Goal: Task Accomplishment & Management: Use online tool/utility

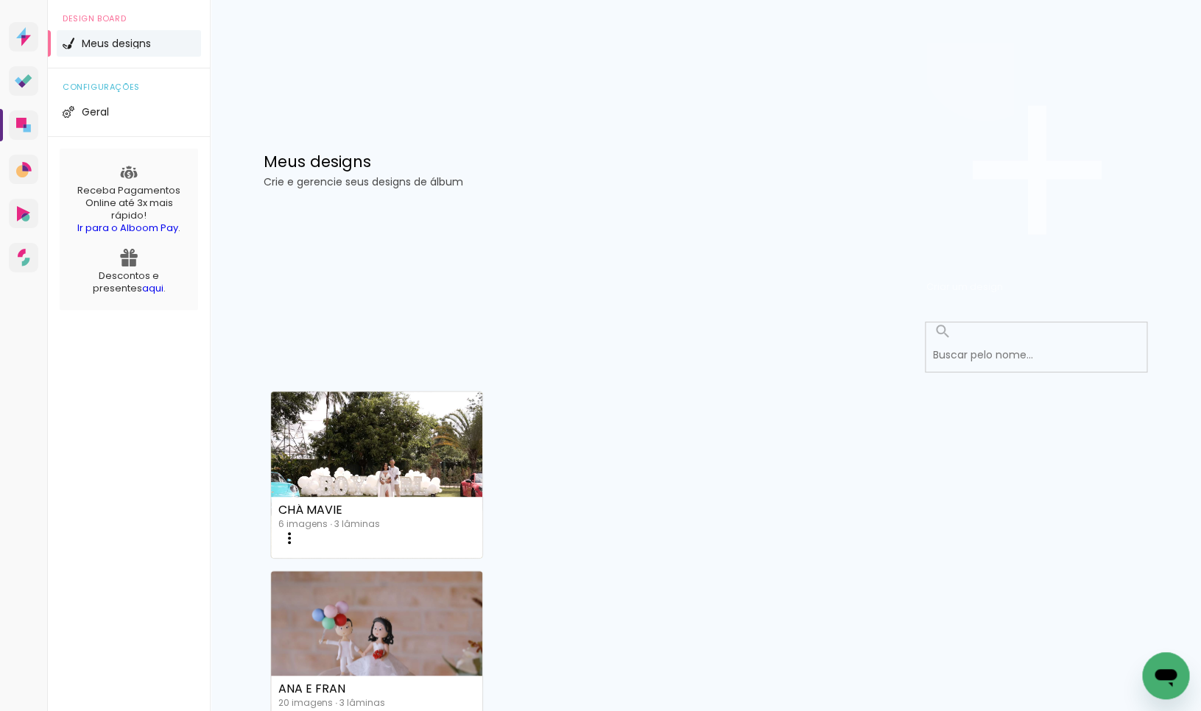
click at [1003, 280] on span "Criar um design" at bounding box center [964, 287] width 77 height 14
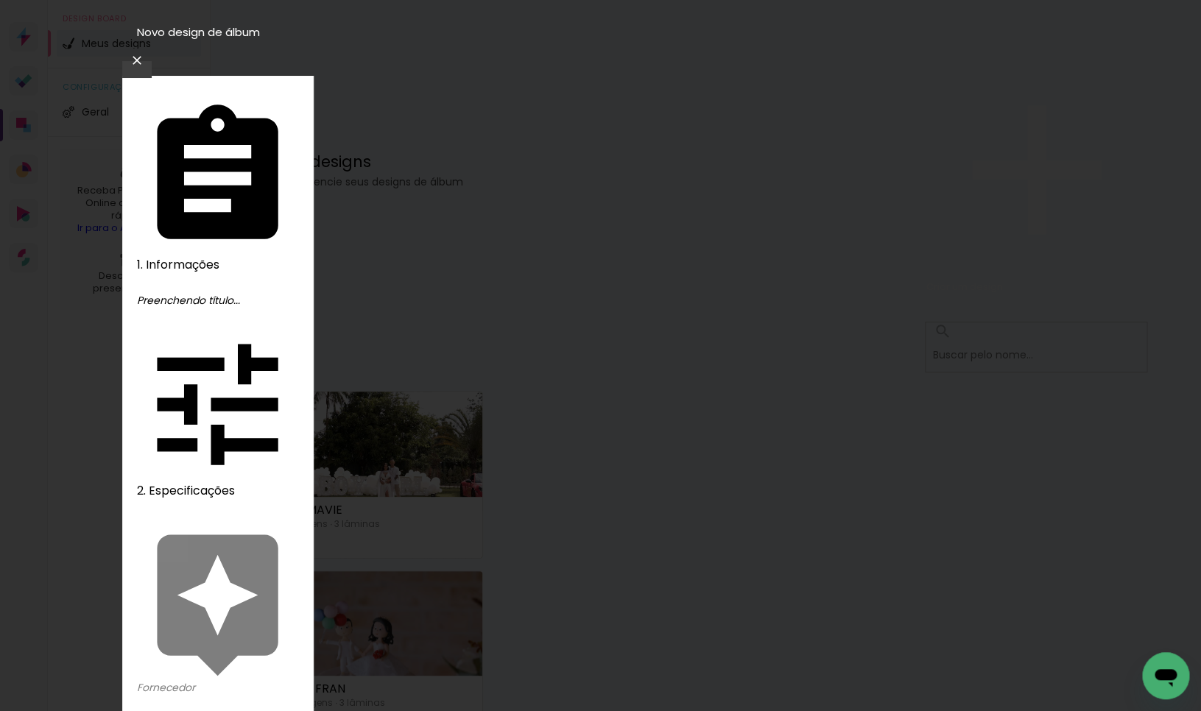
type input "Mariana 3 anos"
type paper-input "Mariana 3 anos"
click at [0, 0] on slot "Avançar" at bounding box center [0, 0] width 0 height 0
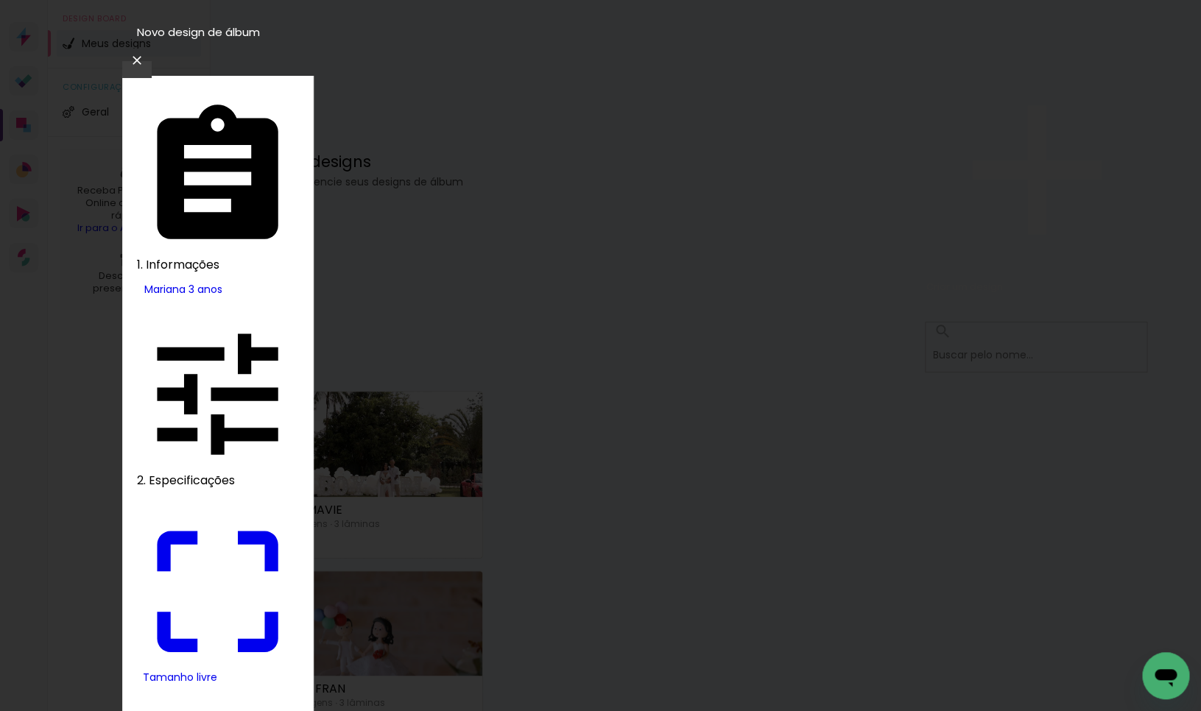
drag, startPoint x: 330, startPoint y: 420, endPoint x: 369, endPoint y: 421, distance: 39.0
type input "9"
type paper-input "9"
drag, startPoint x: 683, startPoint y: 412, endPoint x: 735, endPoint y: 406, distance: 52.7
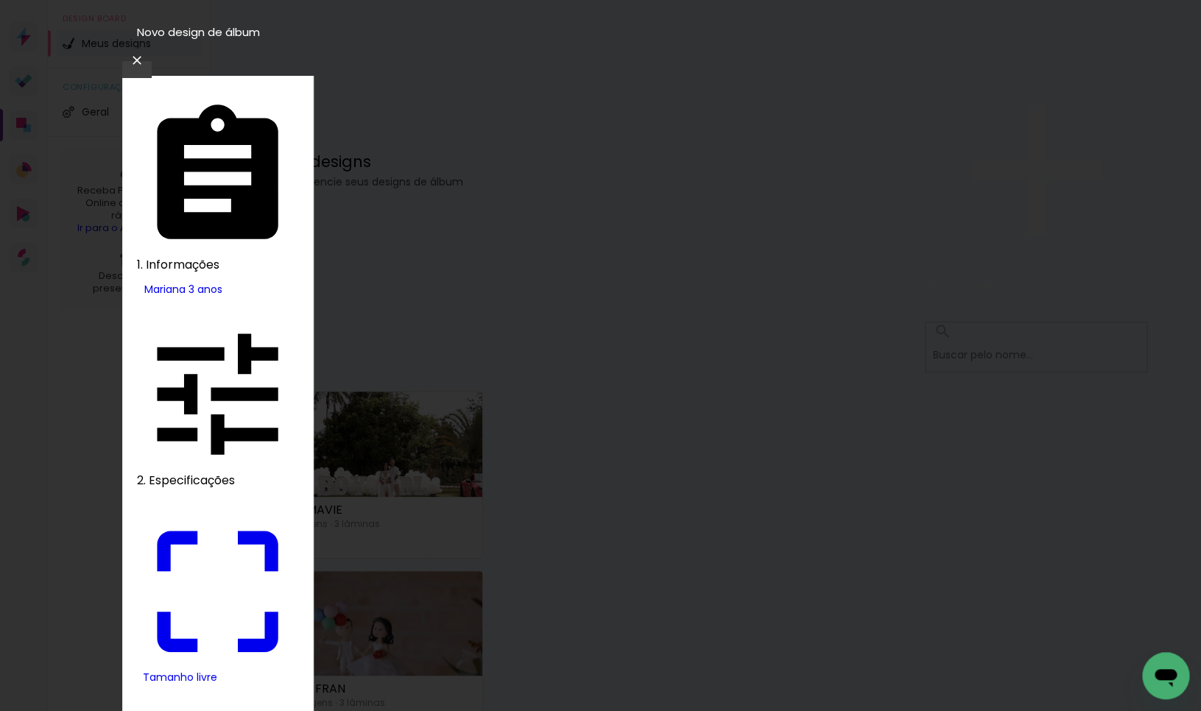
type input "18"
type input "4"
type paper-input "4"
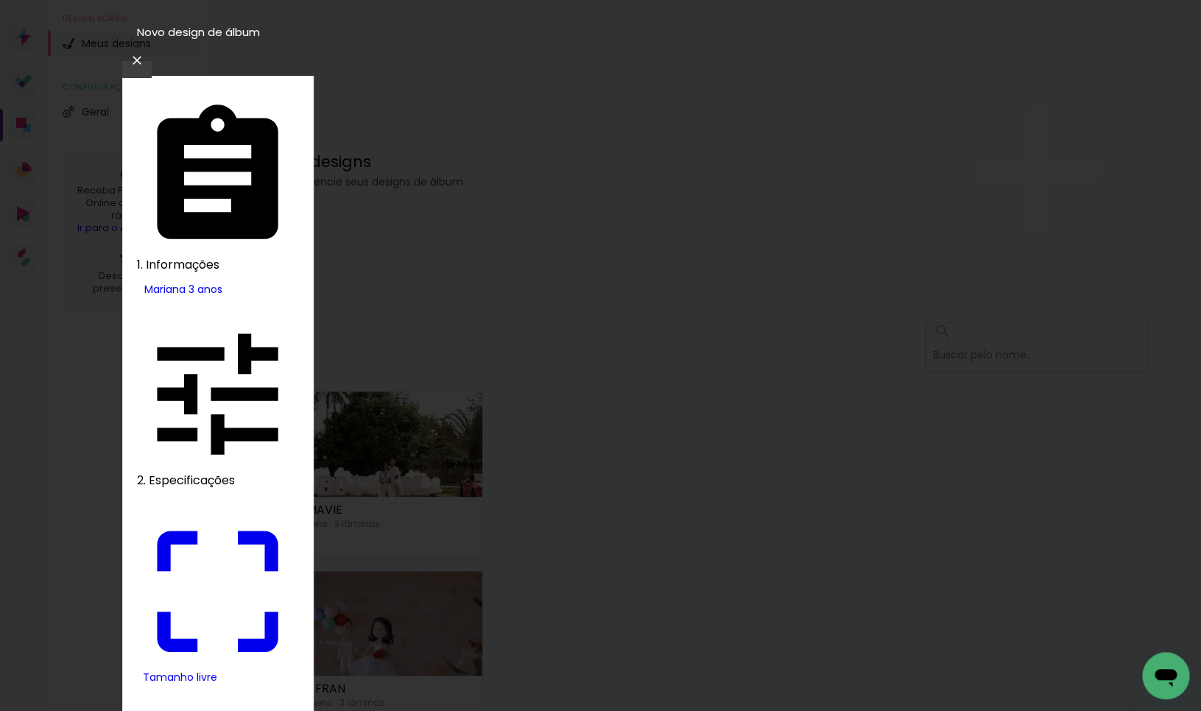
type input "3"
type paper-input "3"
type input "2"
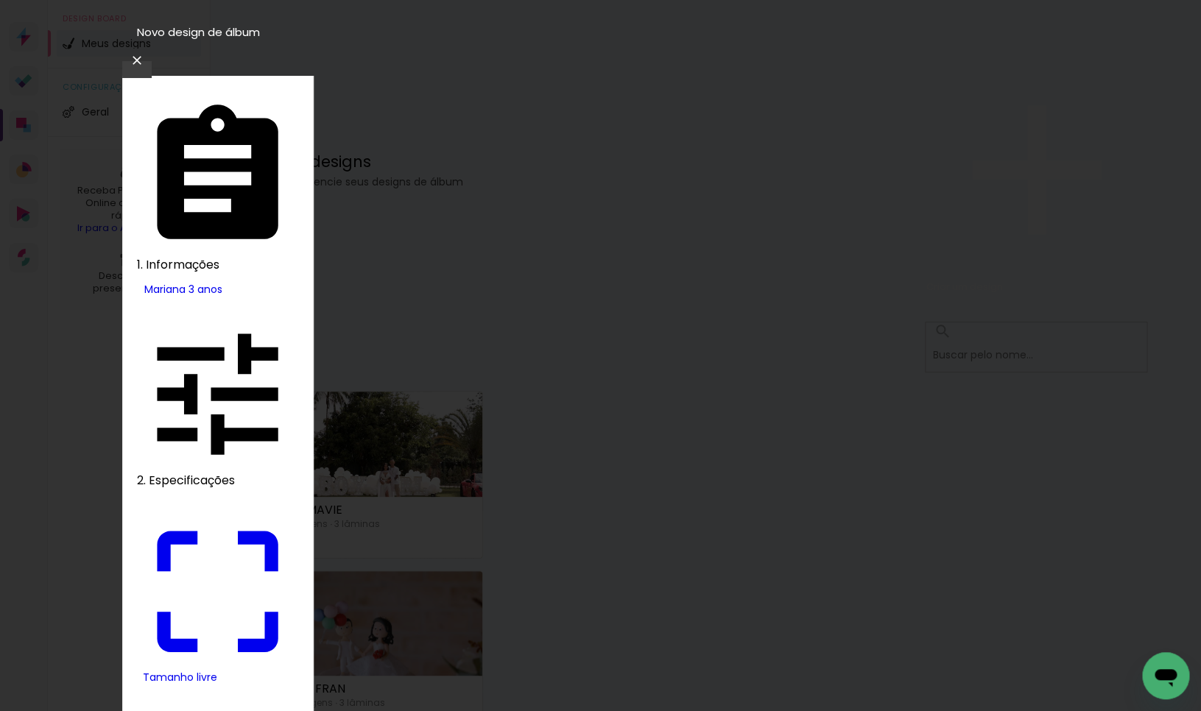
type paper-input "2"
type input "1"
type paper-input "1"
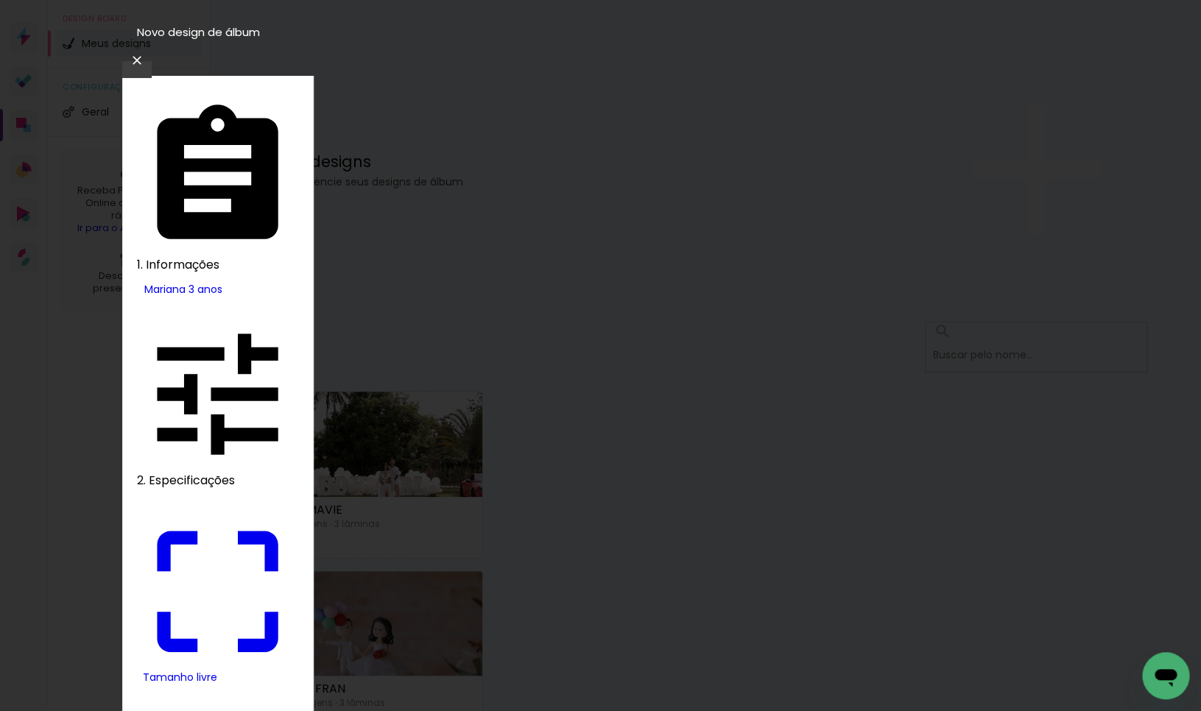
type input "0"
type input "18"
type paper-input "18"
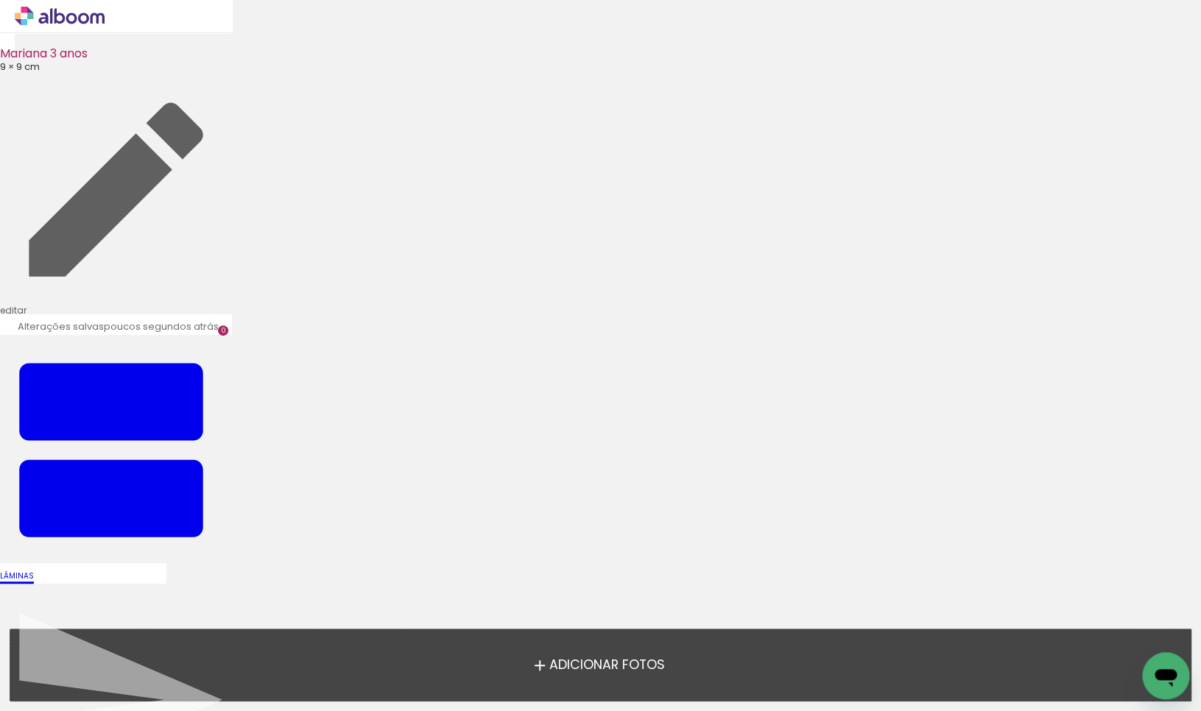
click at [608, 671] on span "Adicionar Fotos" at bounding box center [607, 665] width 116 height 13
click at [0, 0] on input "file" at bounding box center [0, 0] width 0 height 0
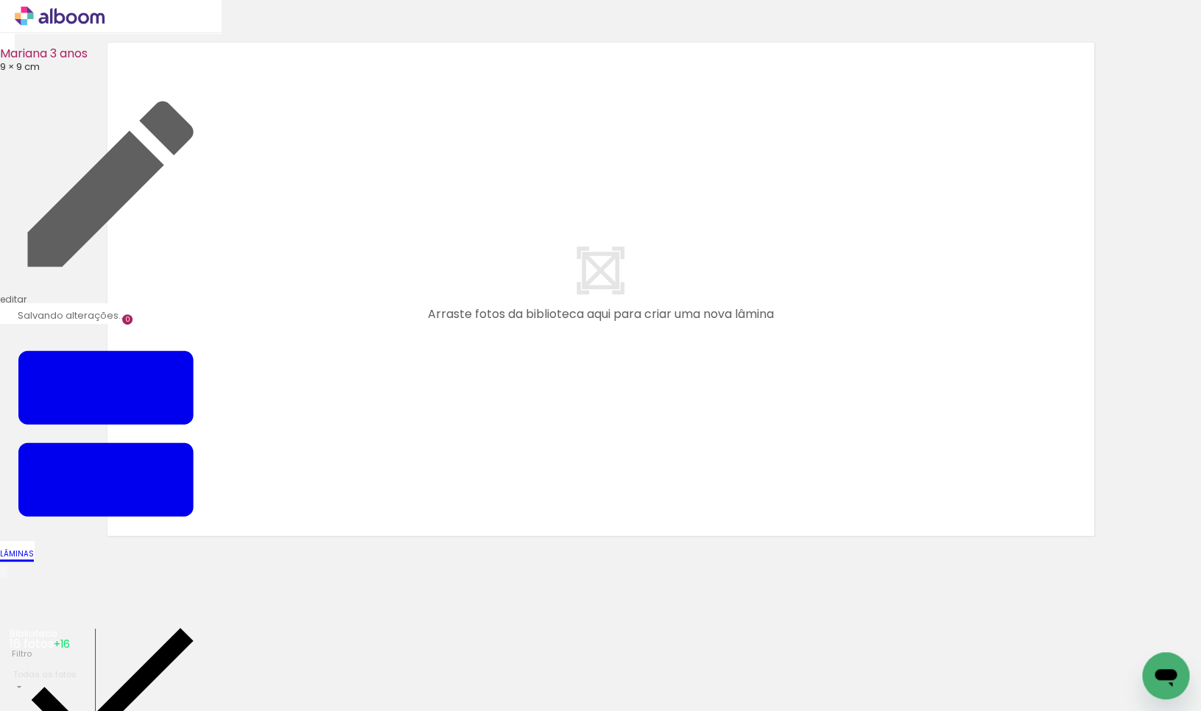
scroll to position [17, 0]
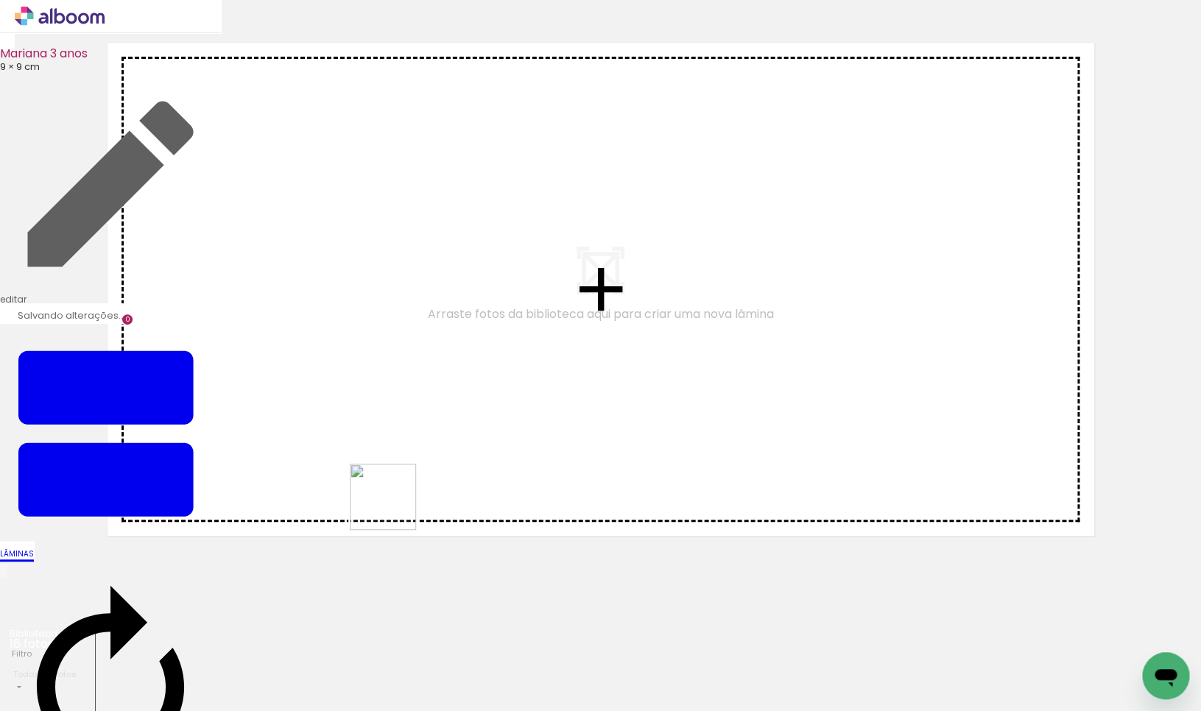
drag, startPoint x: 484, startPoint y: 654, endPoint x: 374, endPoint y: 461, distance: 222.3
click at [374, 461] on quentale-workspace at bounding box center [600, 355] width 1201 height 711
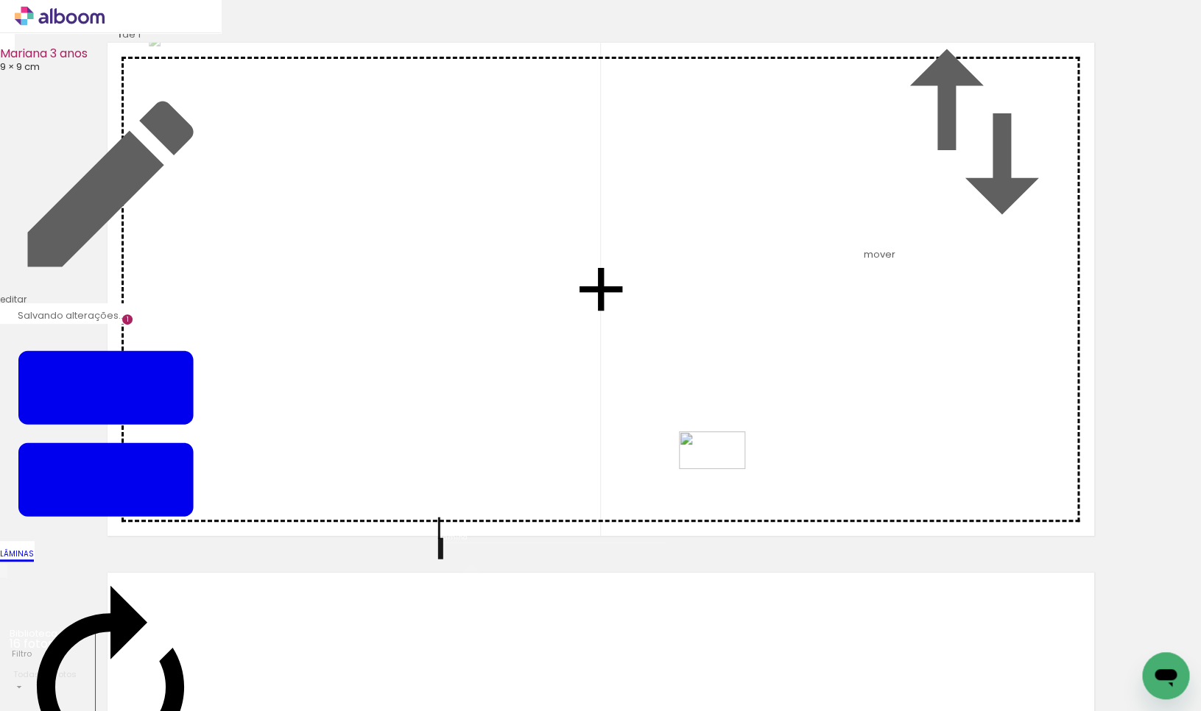
drag, startPoint x: 230, startPoint y: 675, endPoint x: 813, endPoint y: 459, distance: 621.1
click at [830, 454] on quentale-workspace at bounding box center [600, 355] width 1201 height 711
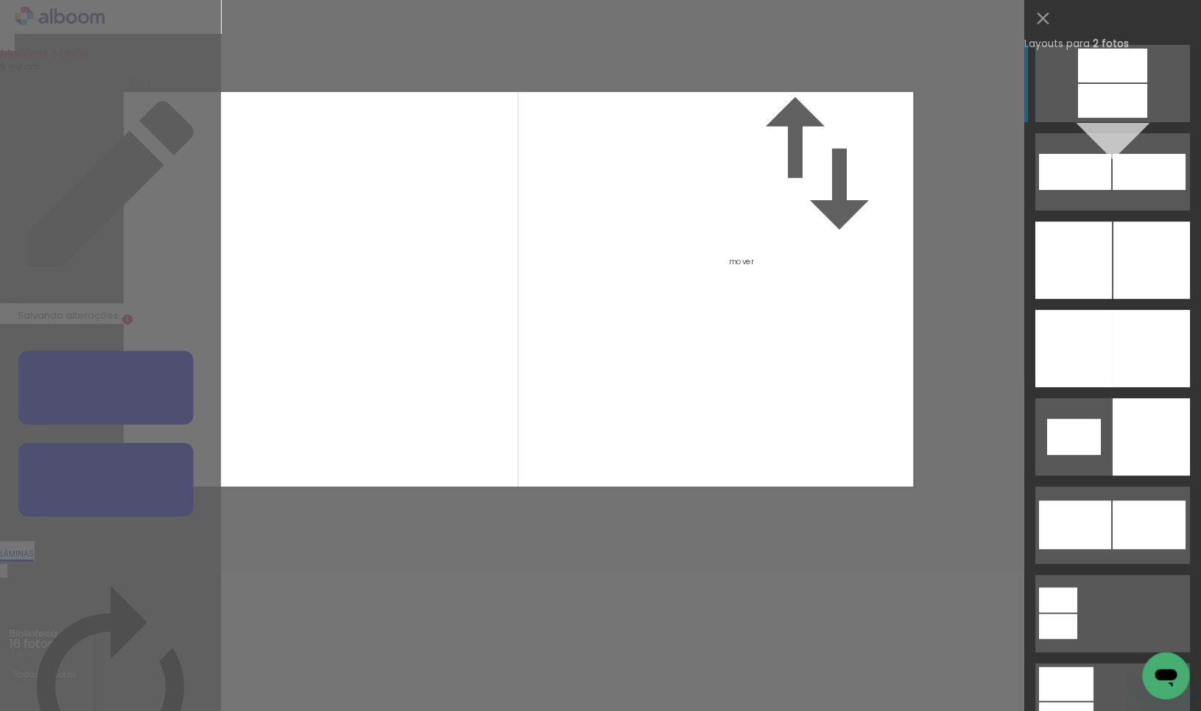
drag, startPoint x: 1087, startPoint y: 359, endPoint x: 988, endPoint y: 363, distance: 98.8
click at [1087, 359] on div at bounding box center [1073, 348] width 77 height 77
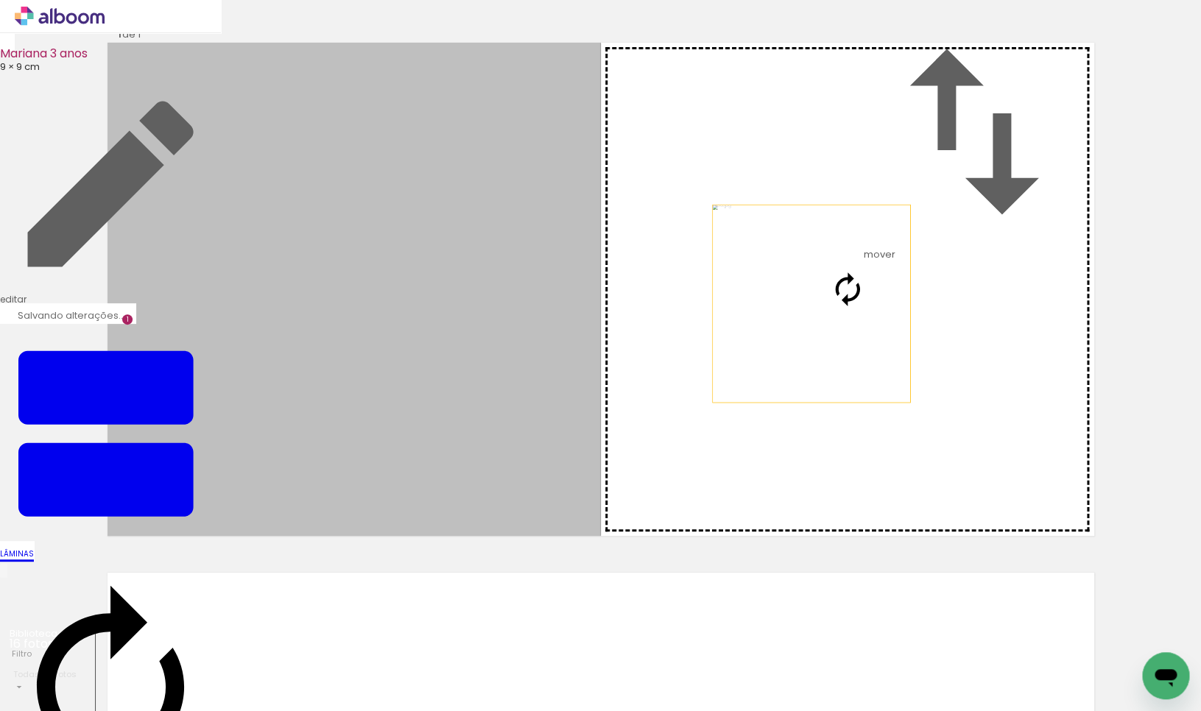
drag, startPoint x: 395, startPoint y: 356, endPoint x: 809, endPoint y: 362, distance: 414.6
click at [0, 0] on slot at bounding box center [0, 0] width 0 height 0
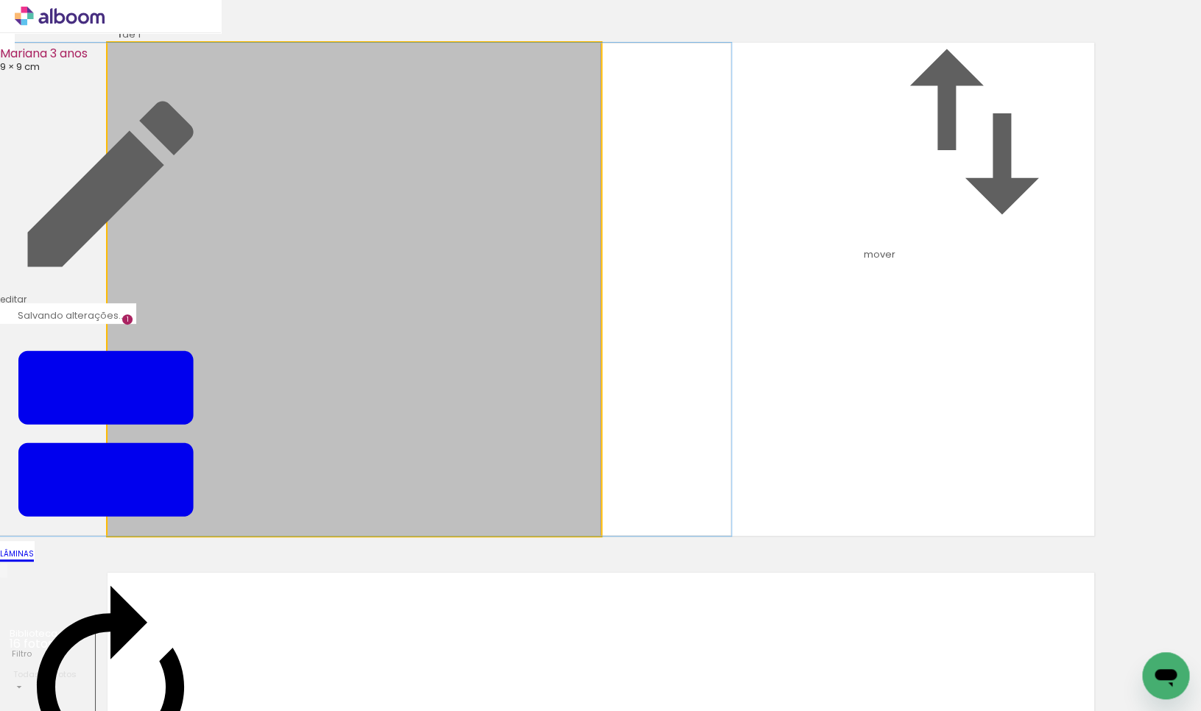
drag, startPoint x: 395, startPoint y: 364, endPoint x: 364, endPoint y: 359, distance: 30.5
click at [334, 356] on album-spread "1 de 1" at bounding box center [600, 289] width 987 height 493
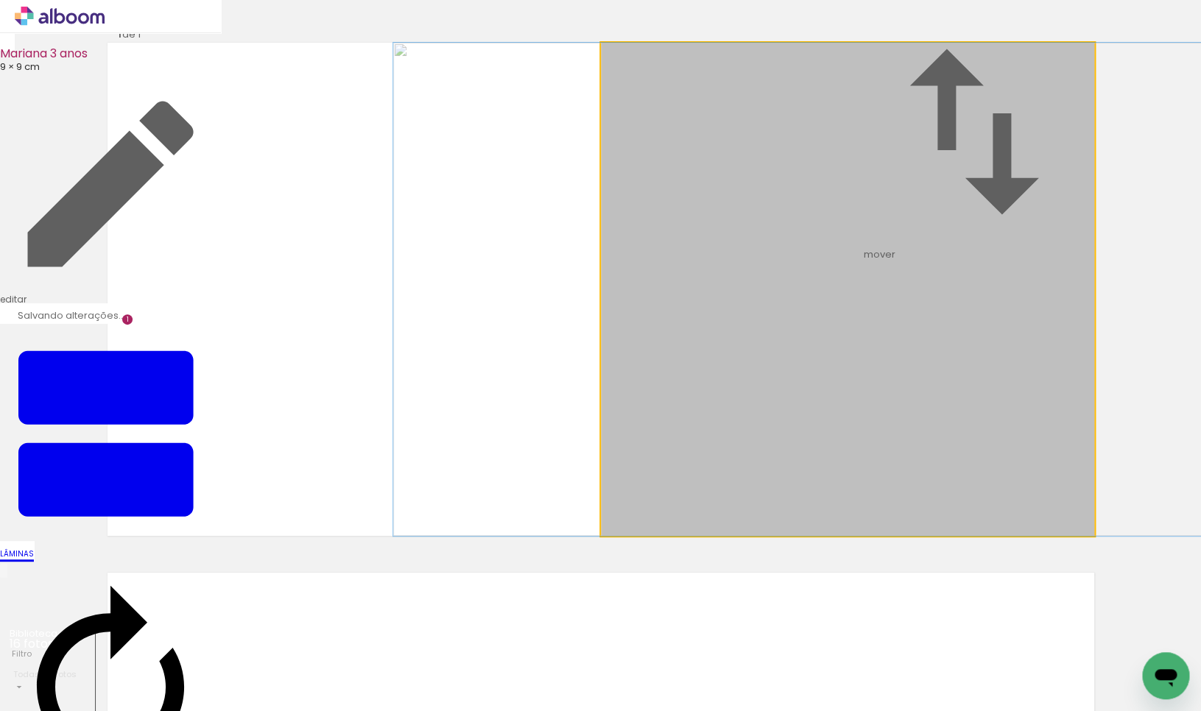
drag, startPoint x: 866, startPoint y: 370, endPoint x: 856, endPoint y: 370, distance: 10.3
click at [856, 370] on album-spread "1 de 1" at bounding box center [600, 289] width 987 height 493
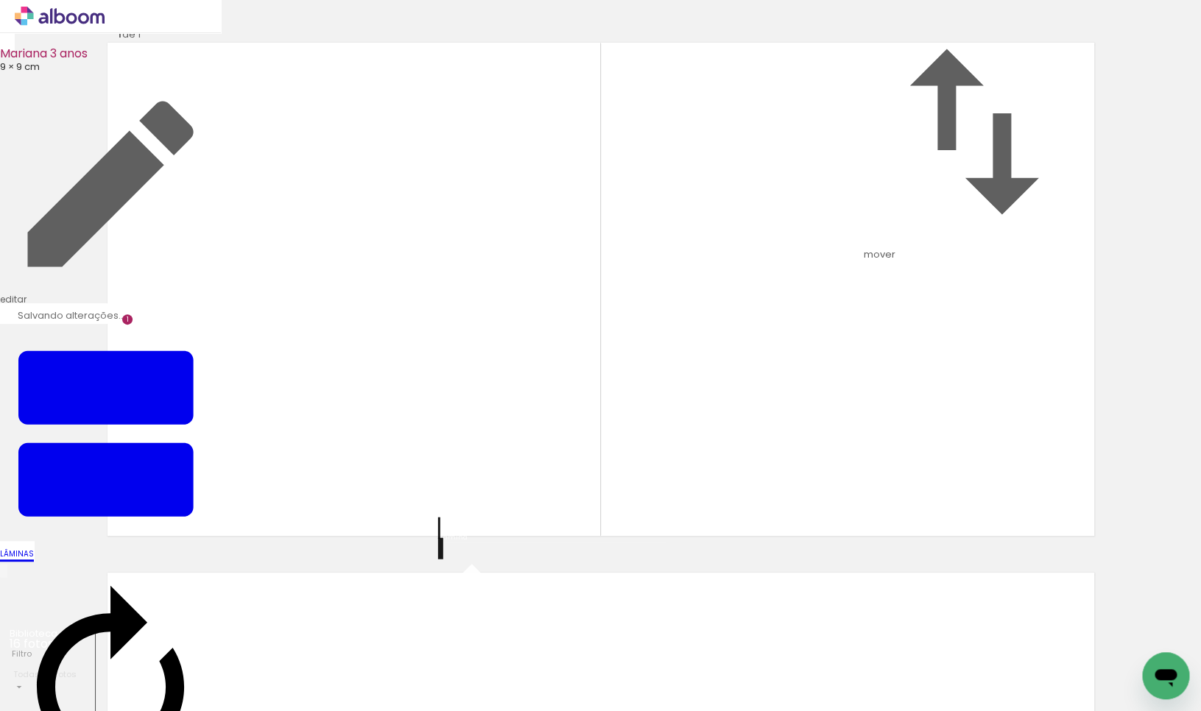
scroll to position [506, 0]
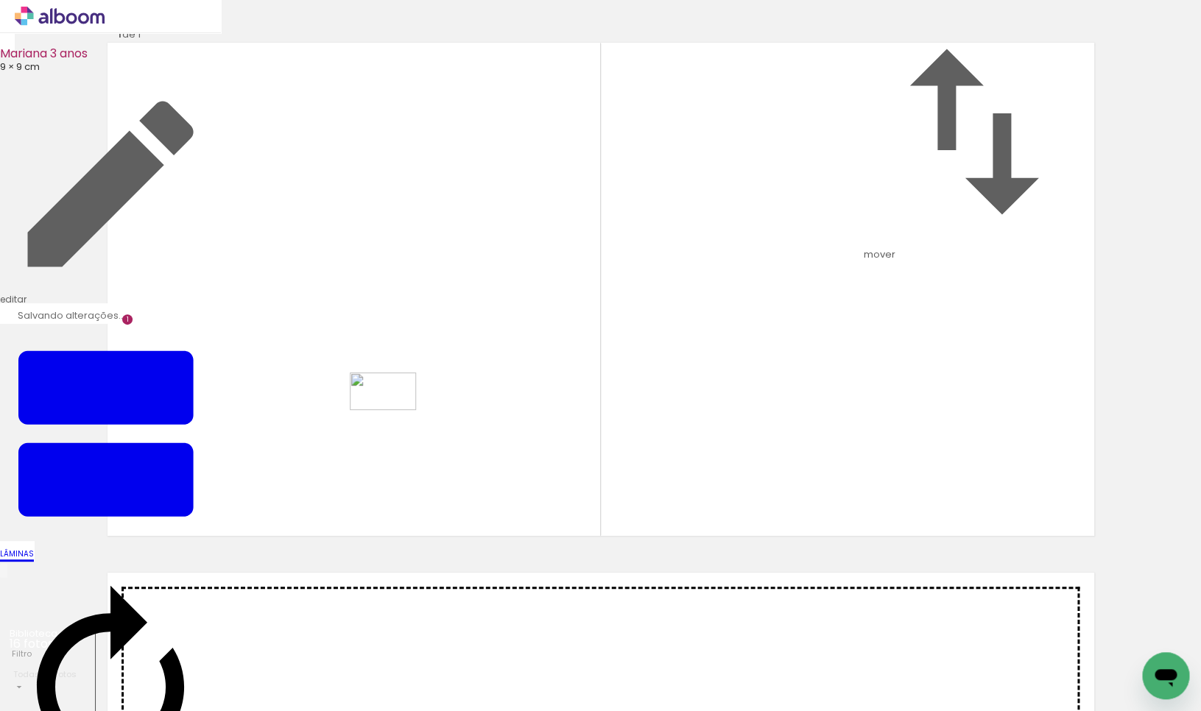
drag, startPoint x: 821, startPoint y: 673, endPoint x: 369, endPoint y: 410, distance: 522.9
click at [369, 410] on quentale-workspace at bounding box center [600, 355] width 1201 height 711
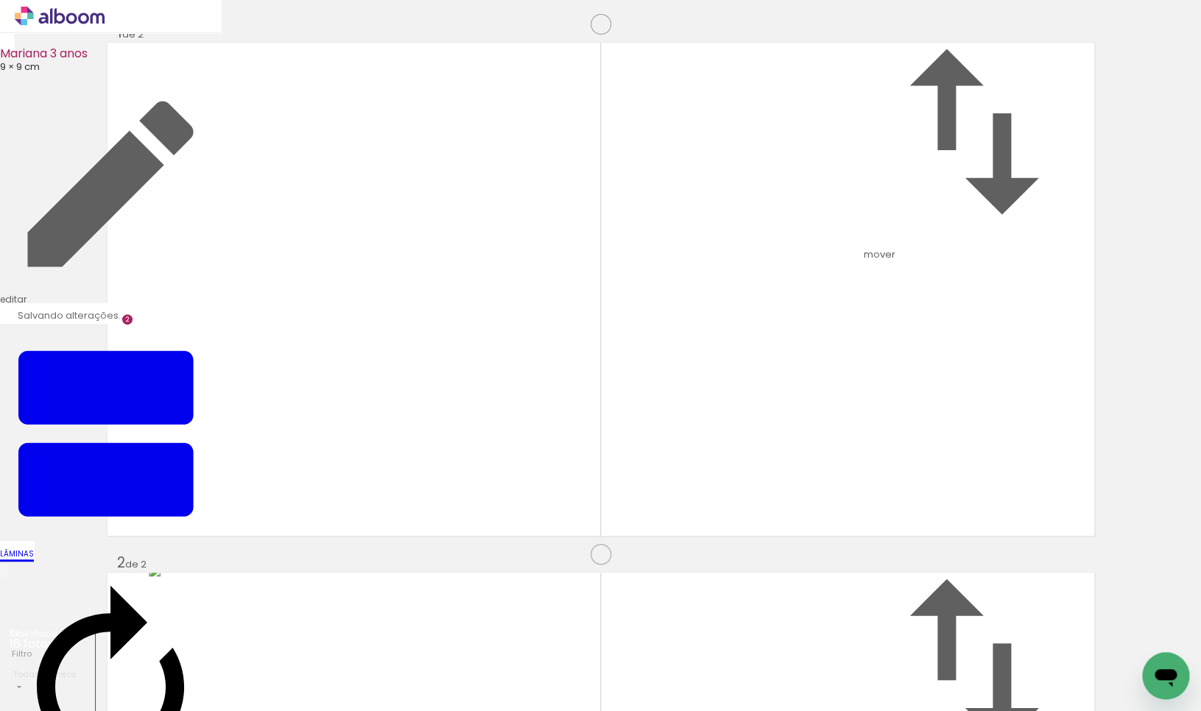
scroll to position [547, 0]
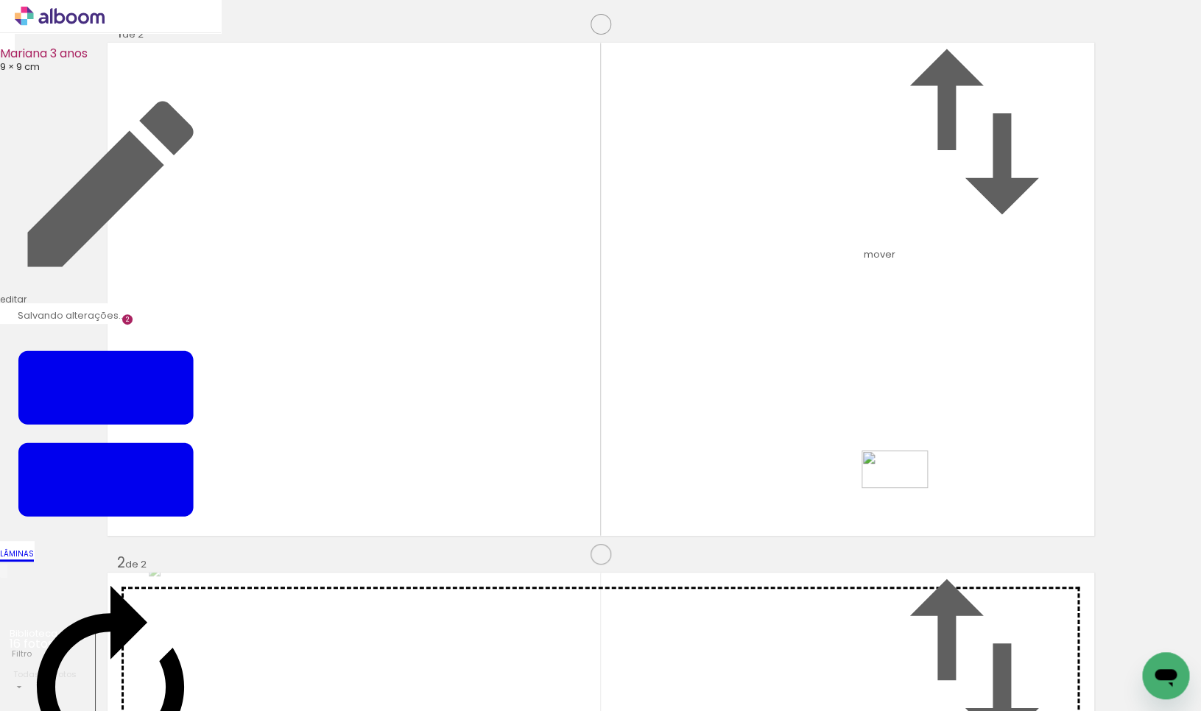
drag, startPoint x: 410, startPoint y: 671, endPoint x: 906, endPoint y: 495, distance: 526.1
click at [906, 495] on quentale-workspace at bounding box center [600, 355] width 1201 height 711
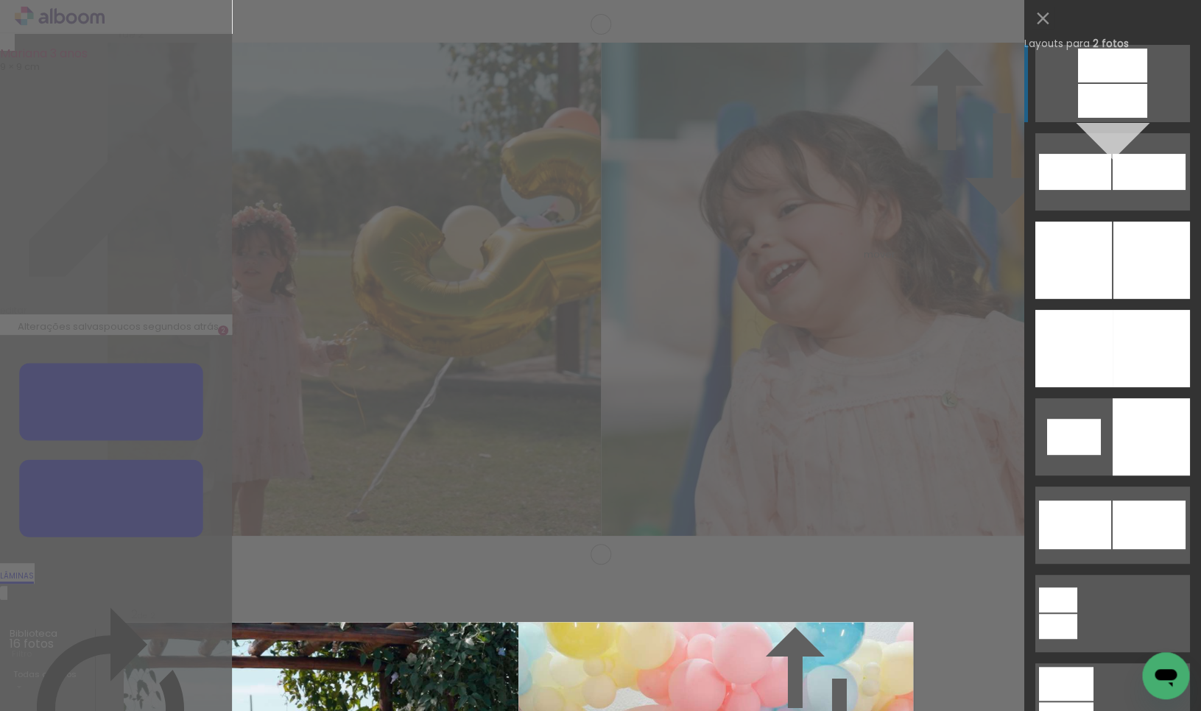
drag, startPoint x: 1165, startPoint y: 334, endPoint x: 1133, endPoint y: 342, distance: 32.7
click at [1165, 334] on div at bounding box center [1151, 348] width 77 height 77
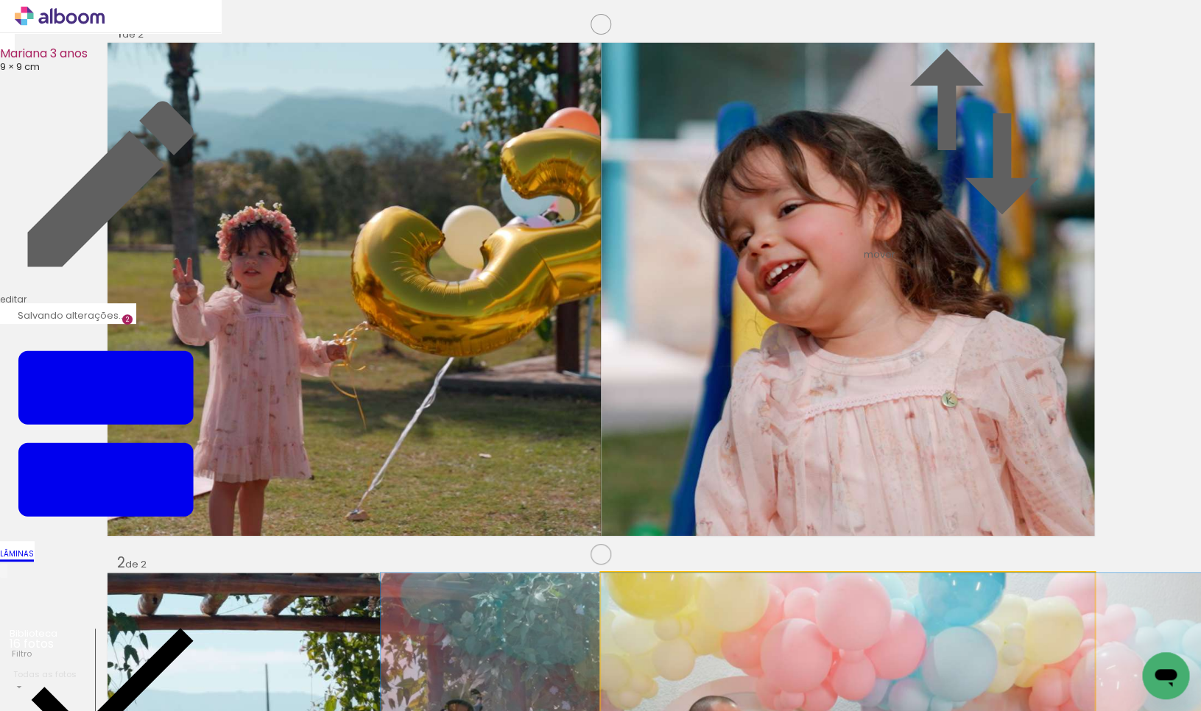
drag, startPoint x: 971, startPoint y: 375, endPoint x: 943, endPoint y: 368, distance: 28.8
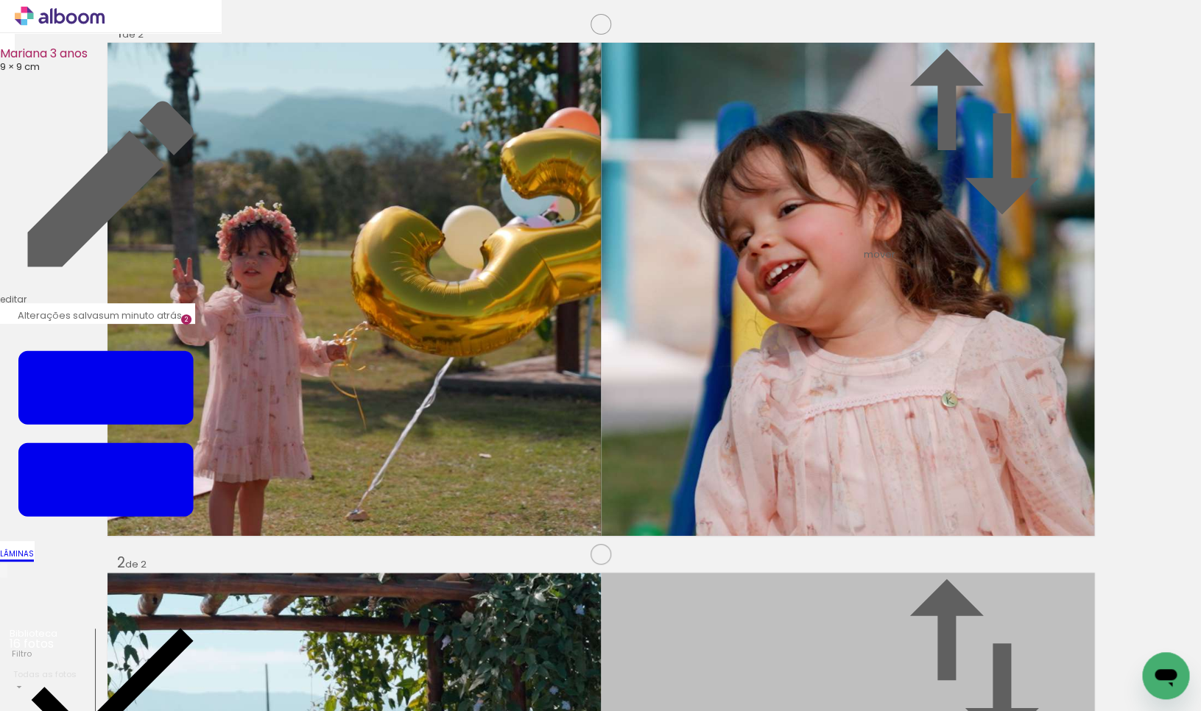
drag, startPoint x: 912, startPoint y: 349, endPoint x: 1191, endPoint y: 361, distance: 278.6
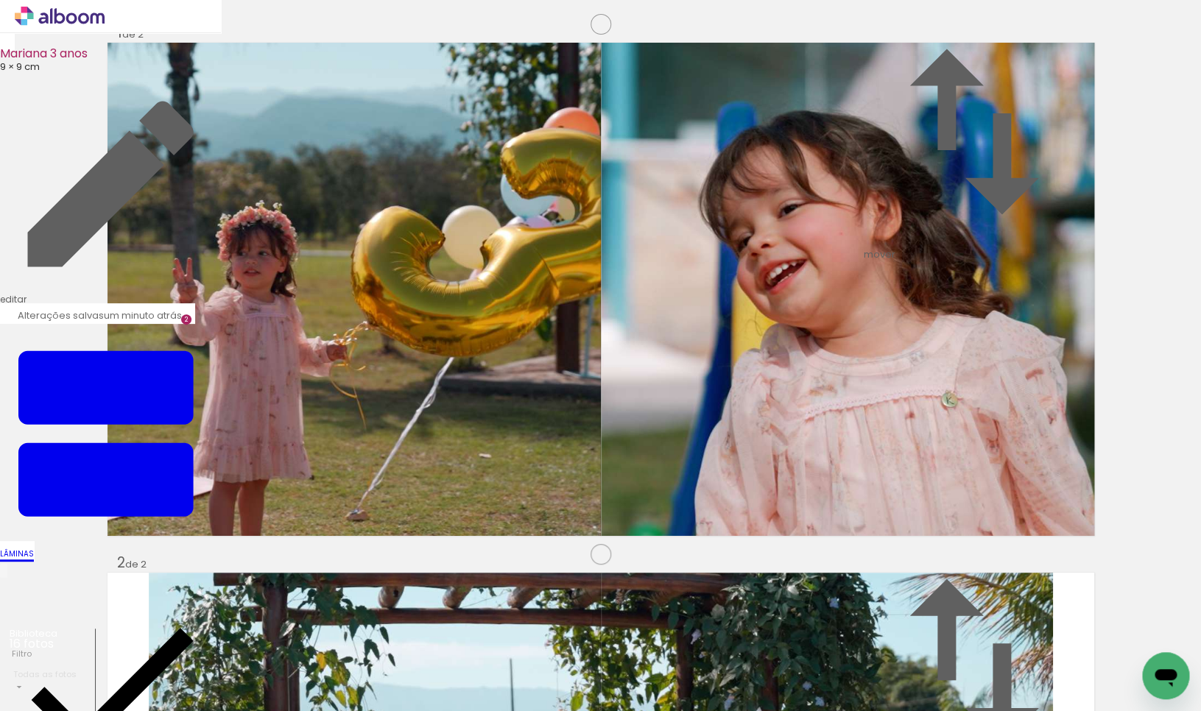
scroll to position [0, 244]
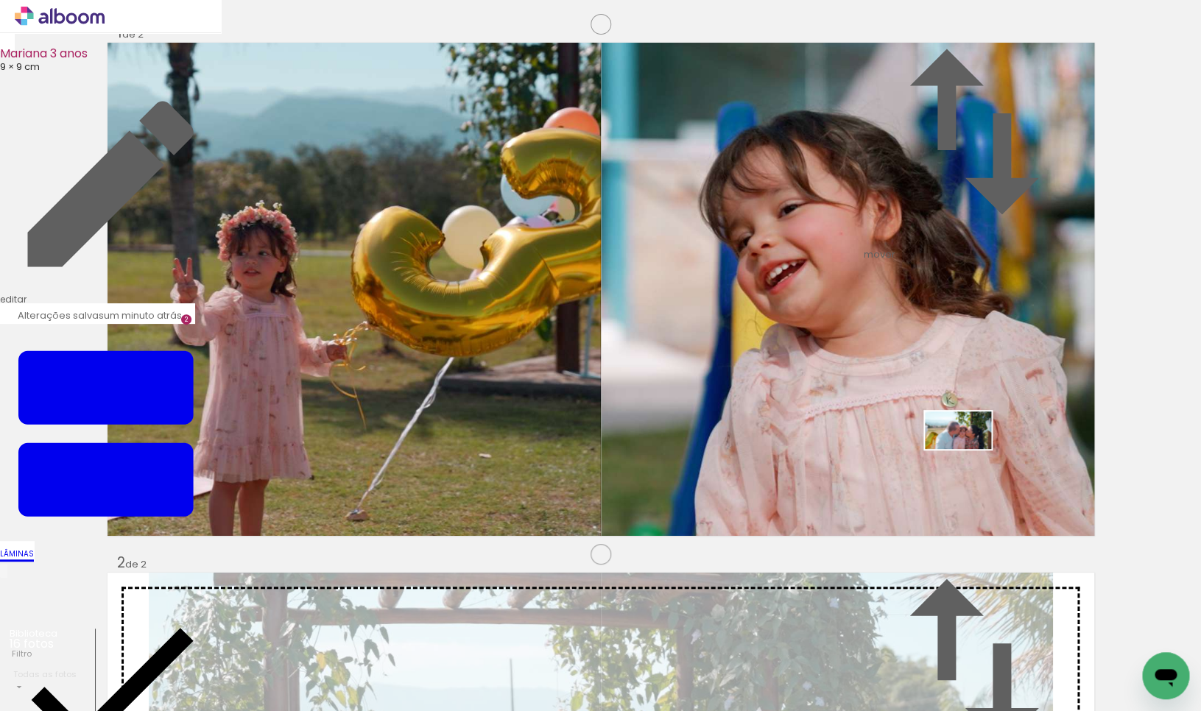
drag, startPoint x: 1062, startPoint y: 670, endPoint x: 969, endPoint y: 459, distance: 230.1
click at [969, 456] on quentale-workspace at bounding box center [600, 355] width 1201 height 711
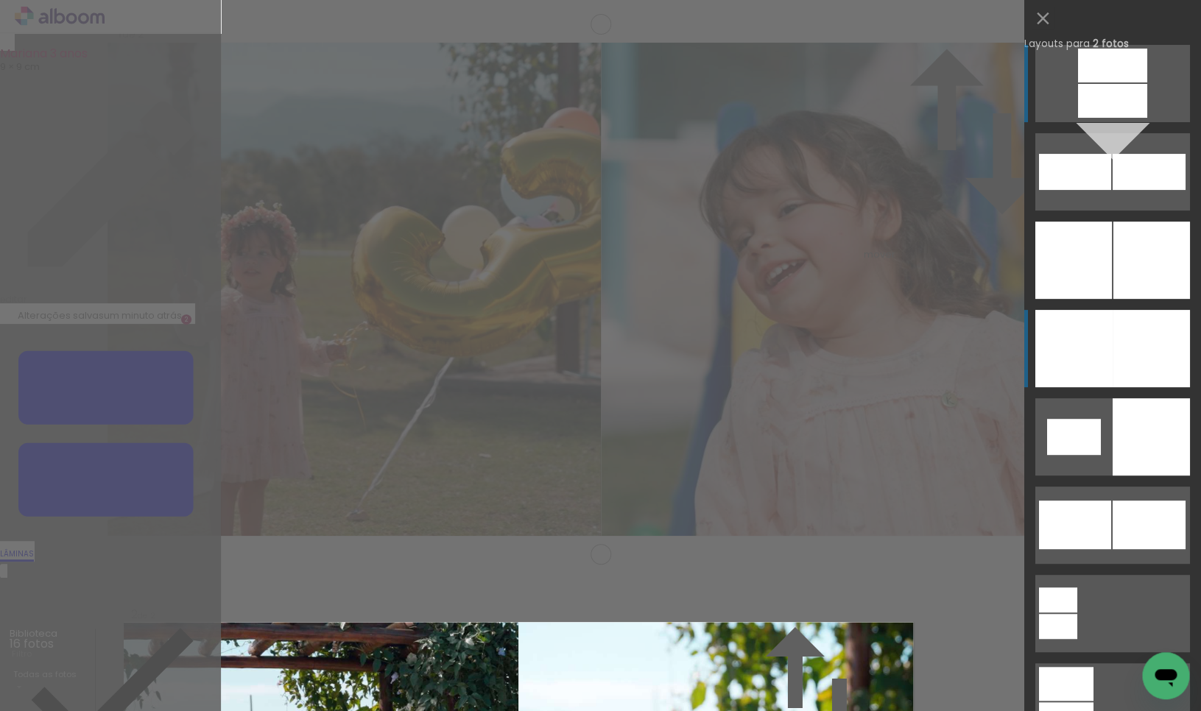
scroll to position [547, 0]
click at [1126, 365] on div at bounding box center [1151, 348] width 77 height 77
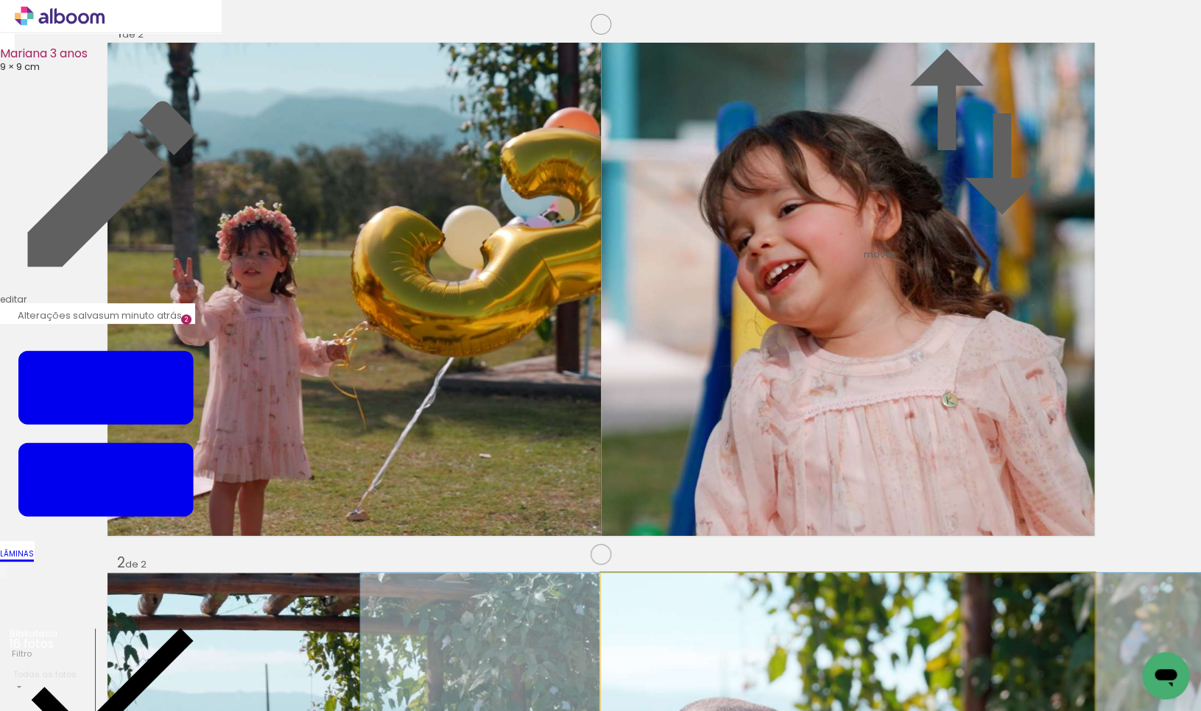
drag, startPoint x: 924, startPoint y: 403, endPoint x: 879, endPoint y: 403, distance: 44.9
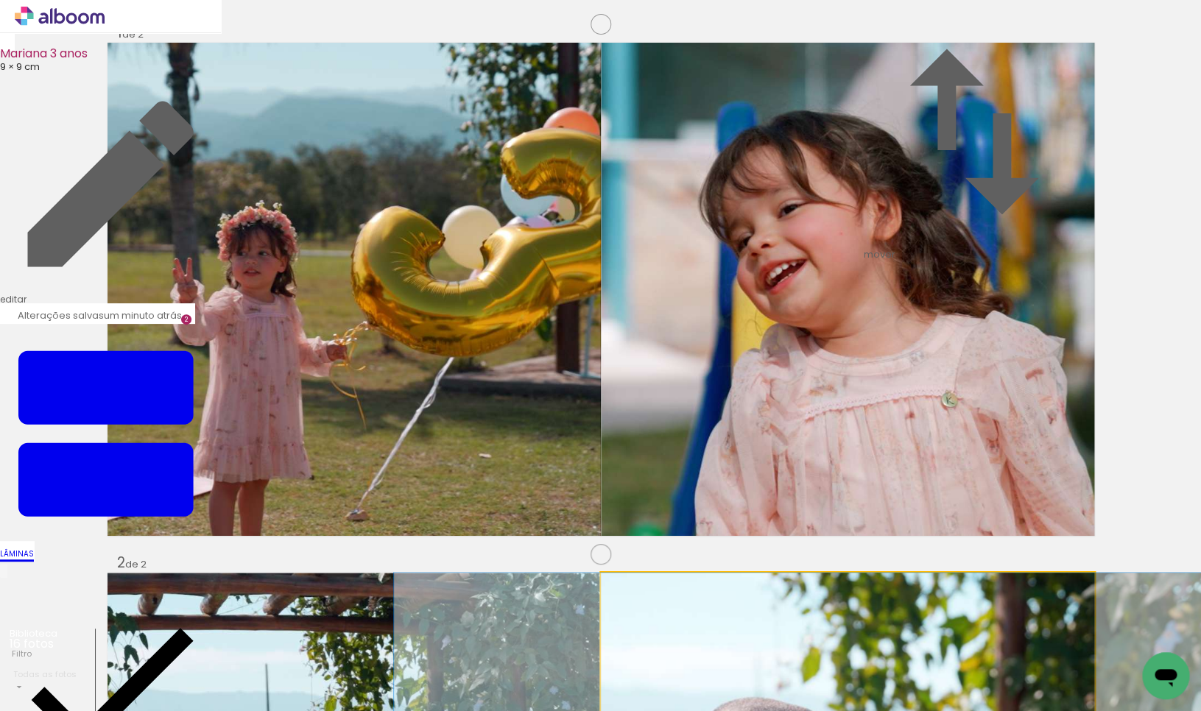
drag, startPoint x: 817, startPoint y: 387, endPoint x: 842, endPoint y: 391, distance: 25.4
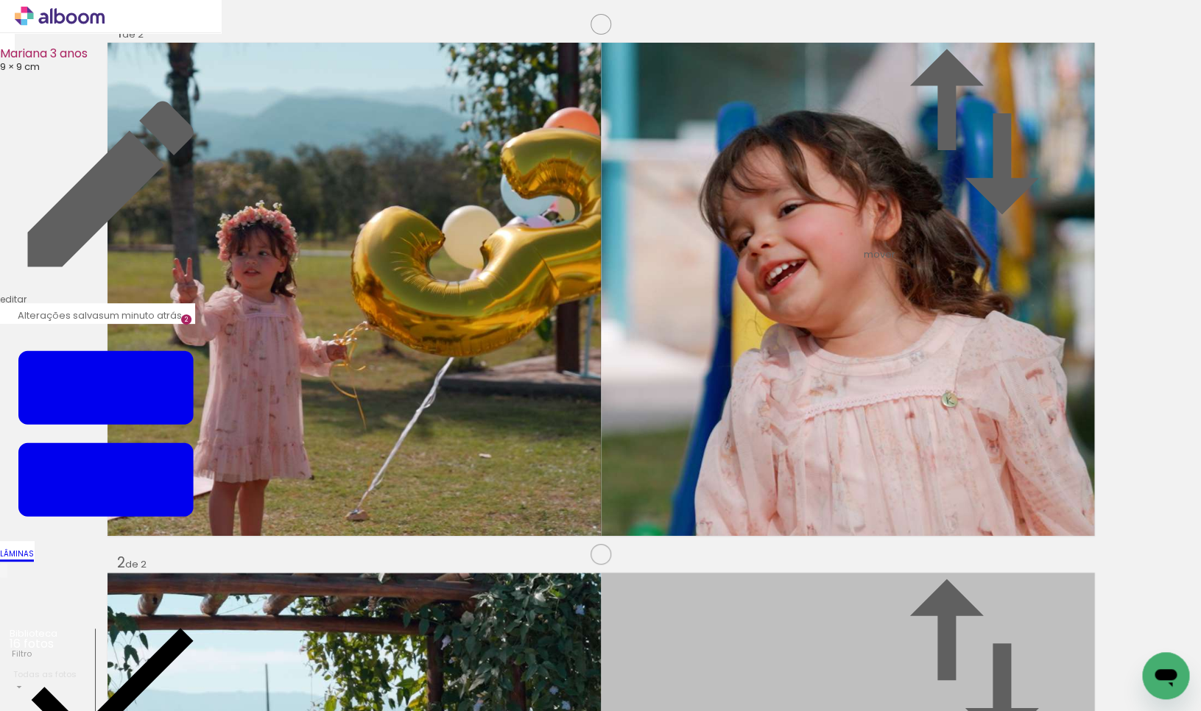
drag, startPoint x: 759, startPoint y: 408, endPoint x: 1113, endPoint y: 403, distance: 353.4
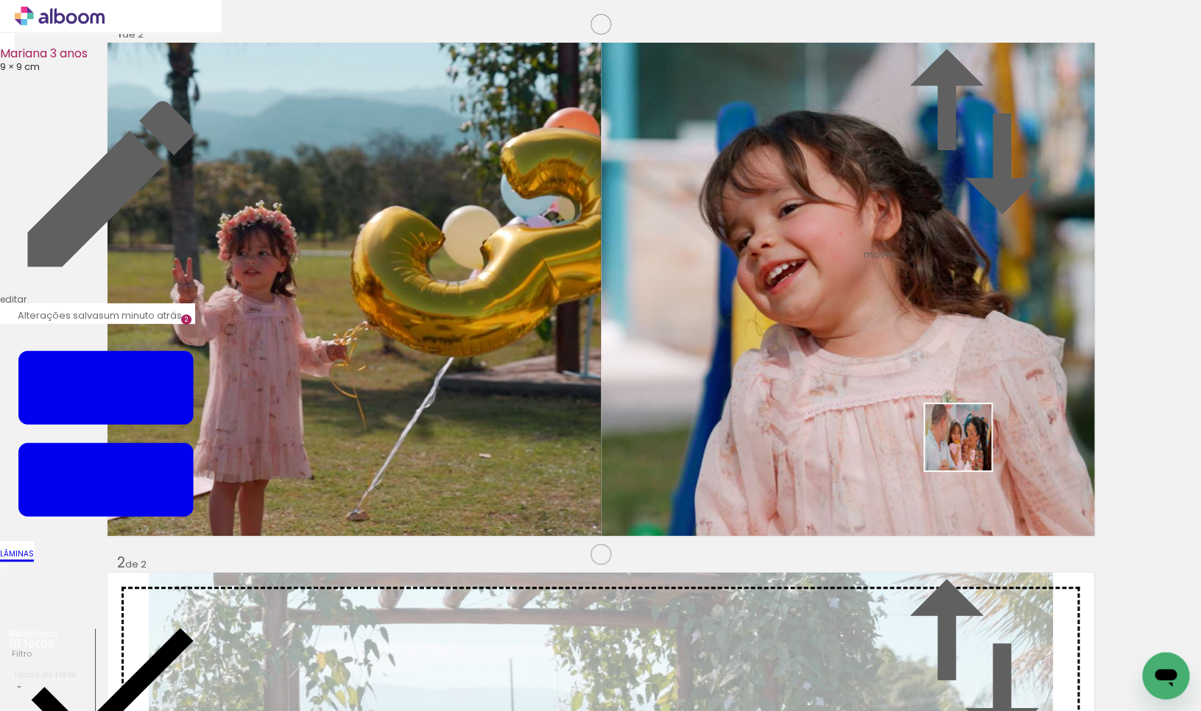
drag, startPoint x: 992, startPoint y: 672, endPoint x: 959, endPoint y: 421, distance: 253.2
click at [959, 421] on quentale-workspace at bounding box center [600, 355] width 1201 height 711
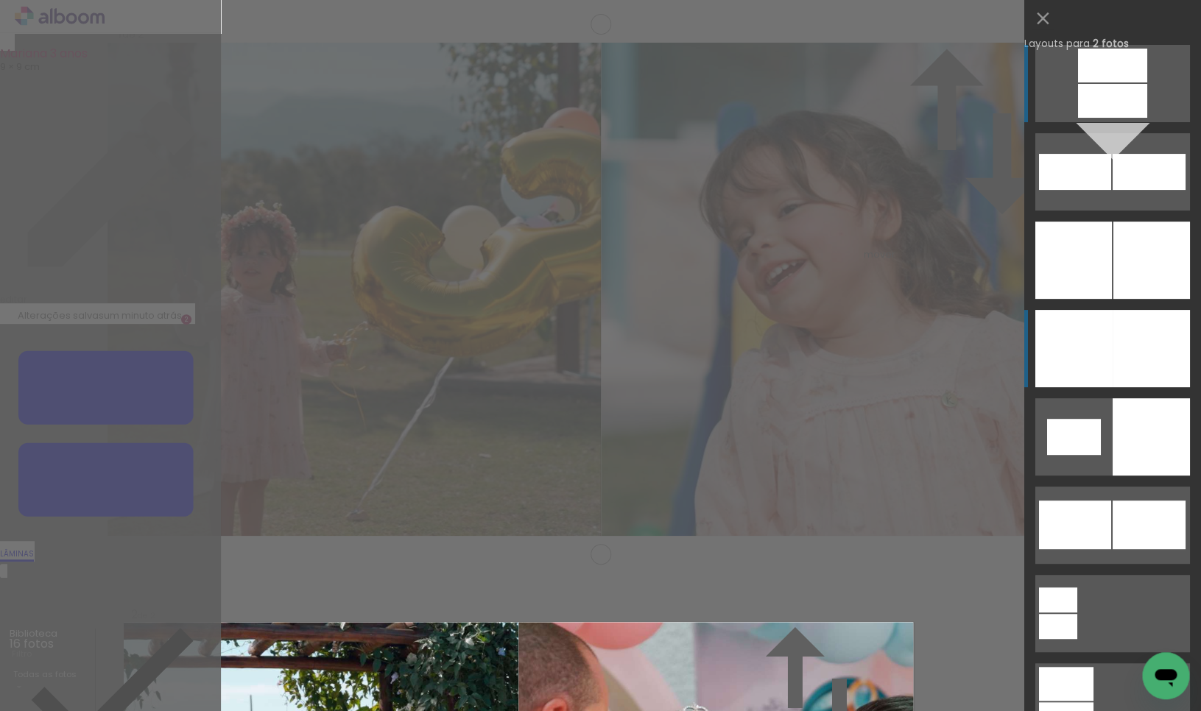
drag, startPoint x: 1150, startPoint y: 337, endPoint x: 1122, endPoint y: 350, distance: 30.7
click at [1150, 337] on div at bounding box center [1151, 348] width 77 height 77
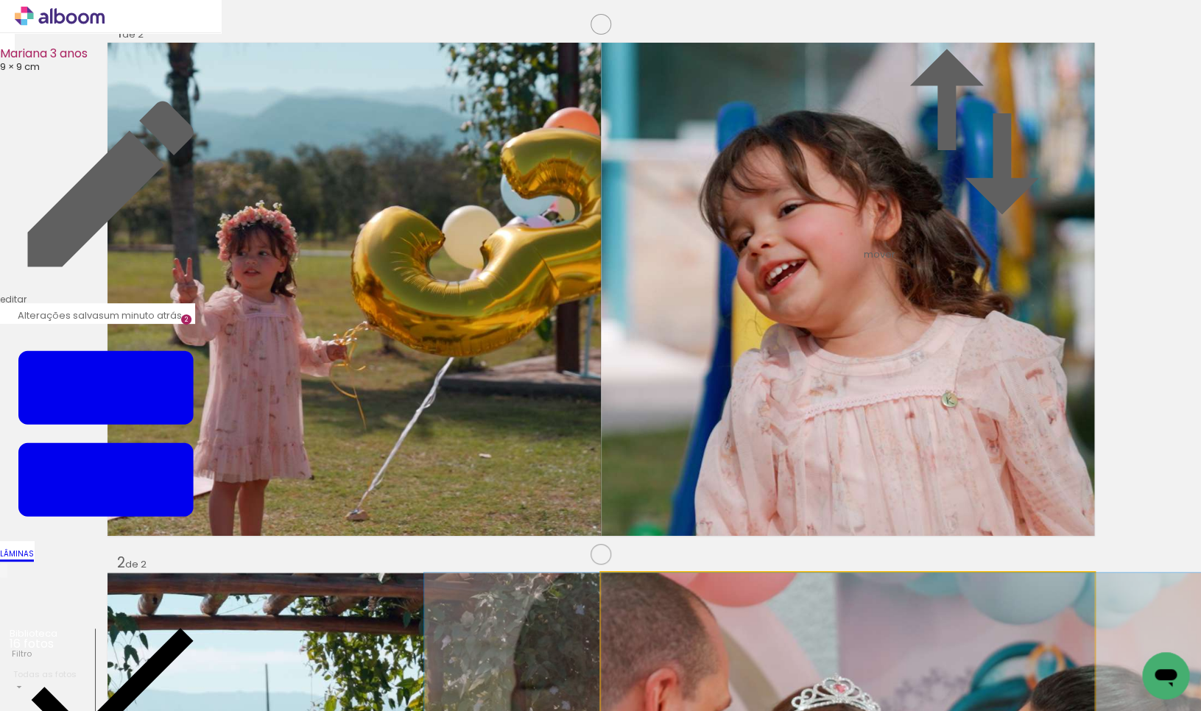
drag, startPoint x: 828, startPoint y: 373, endPoint x: 844, endPoint y: 373, distance: 15.5
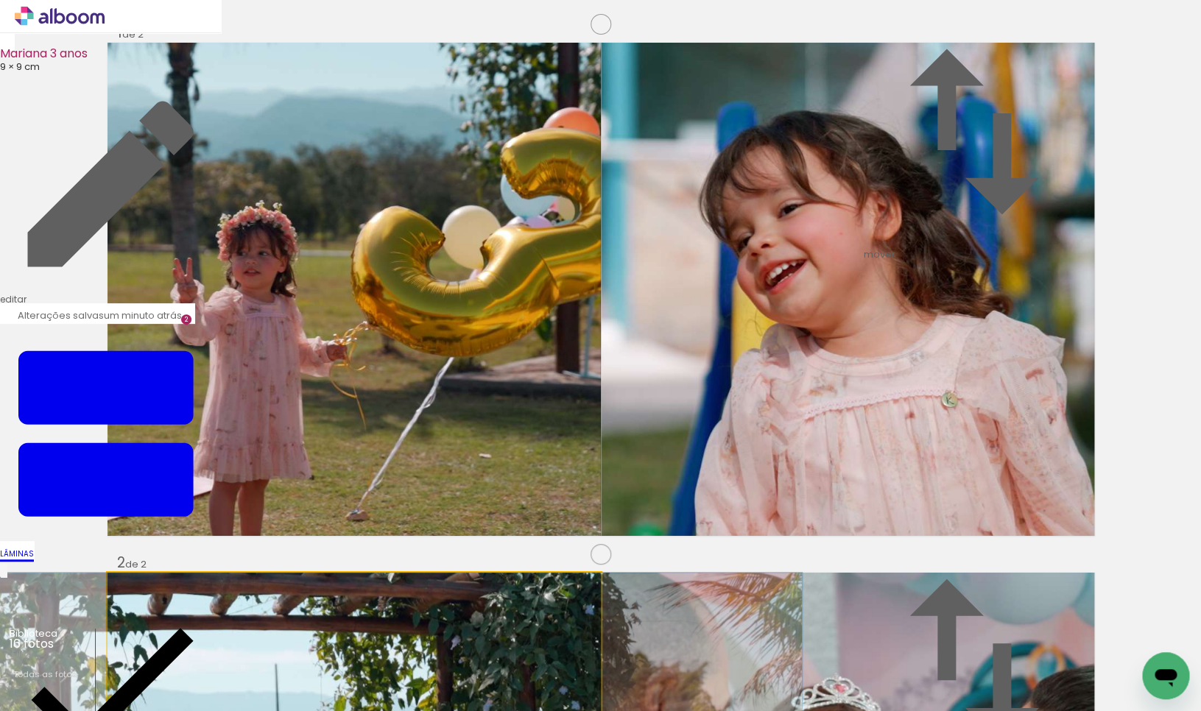
drag, startPoint x: 449, startPoint y: 379, endPoint x: 459, endPoint y: 379, distance: 9.6
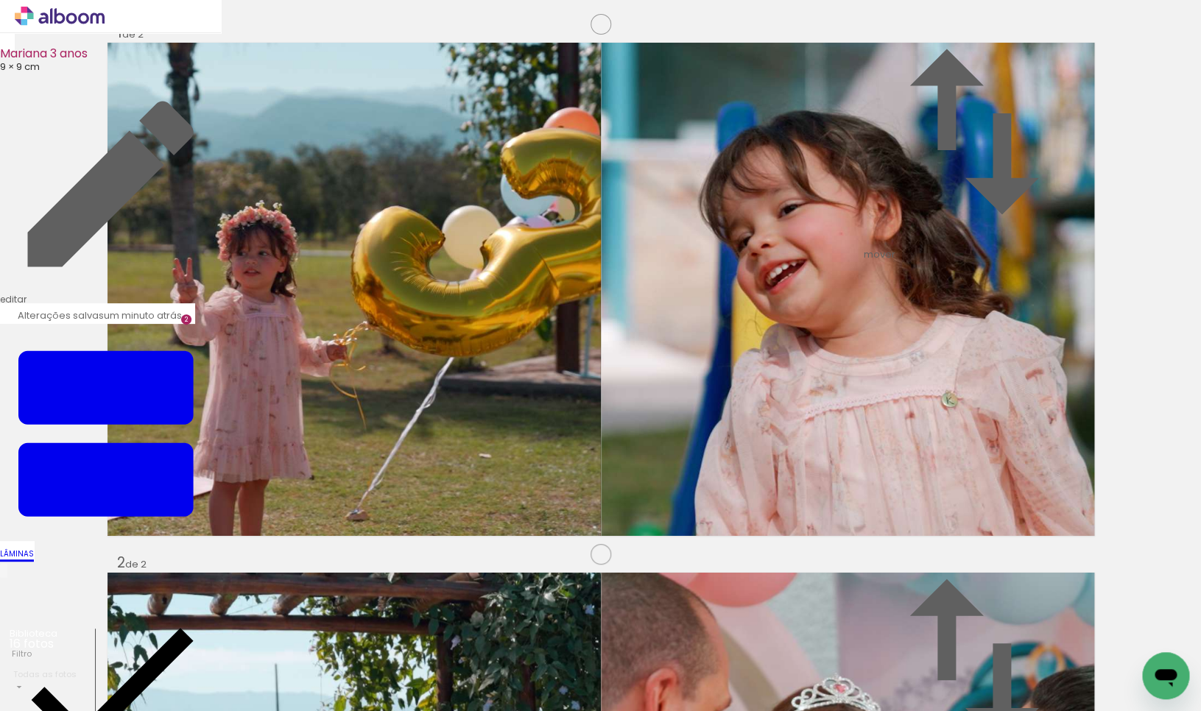
scroll to position [1103, 0]
drag, startPoint x: 663, startPoint y: 662, endPoint x: 335, endPoint y: 403, distance: 417.3
click at [334, 403] on quentale-workspace at bounding box center [600, 355] width 1201 height 711
drag, startPoint x: 329, startPoint y: 665, endPoint x: 847, endPoint y: 565, distance: 527.8
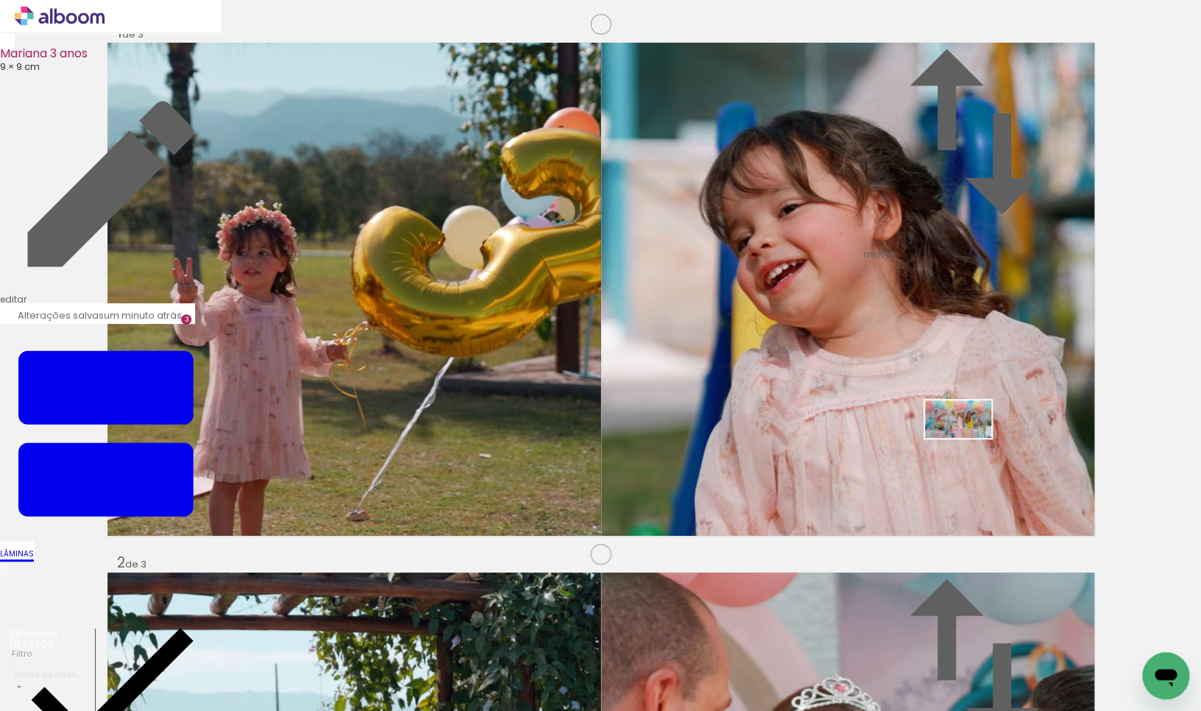
click at [987, 440] on quentale-workspace at bounding box center [600, 355] width 1201 height 711
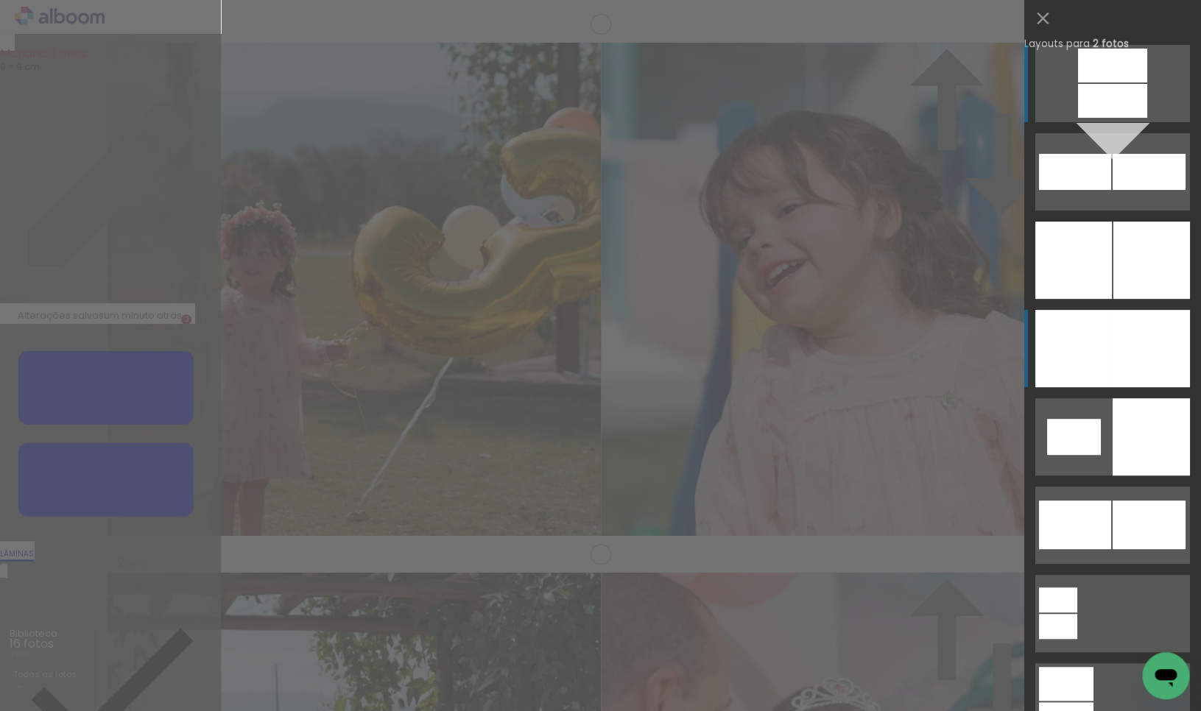
click at [1087, 337] on div at bounding box center [1073, 348] width 77 height 77
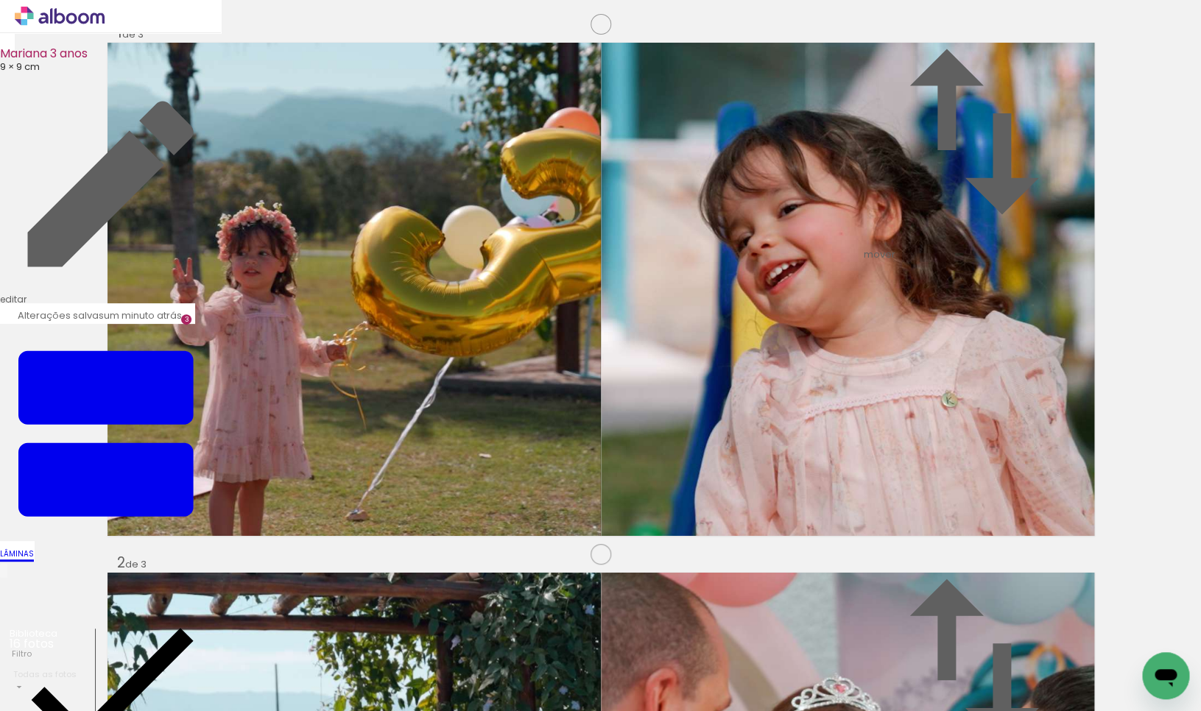
drag, startPoint x: 496, startPoint y: 374, endPoint x: 479, endPoint y: 373, distance: 16.2
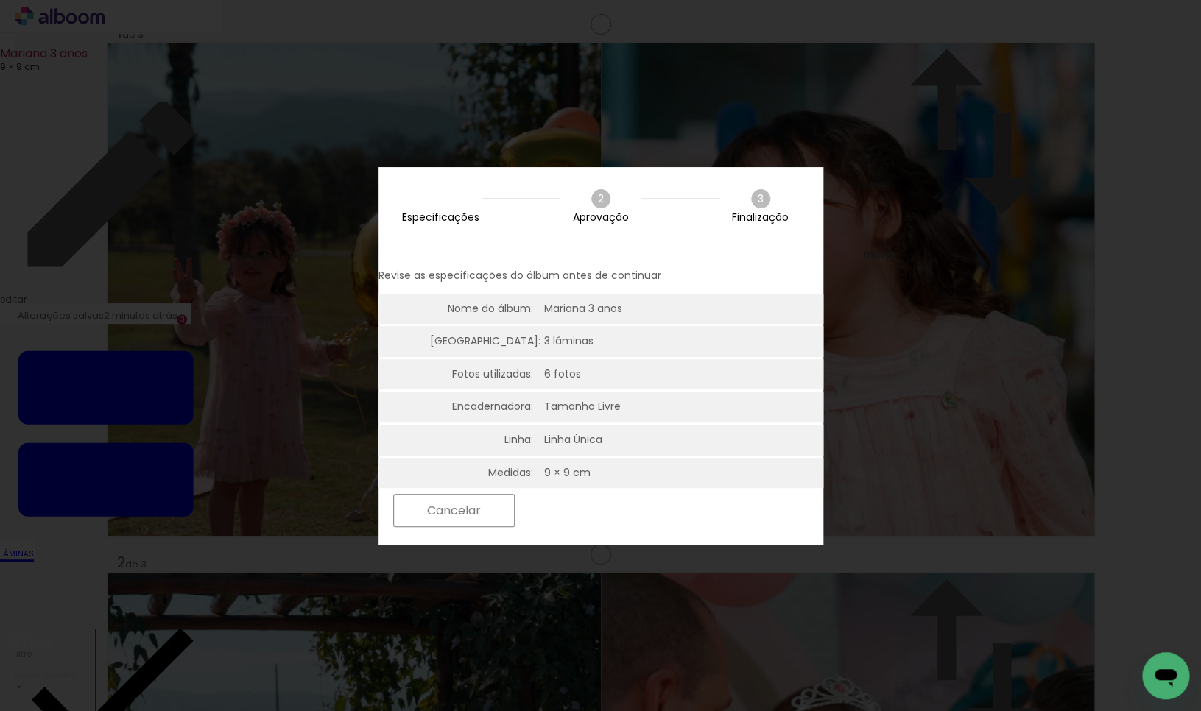
click at [0, 0] on slot "Próximo" at bounding box center [0, 0] width 0 height 0
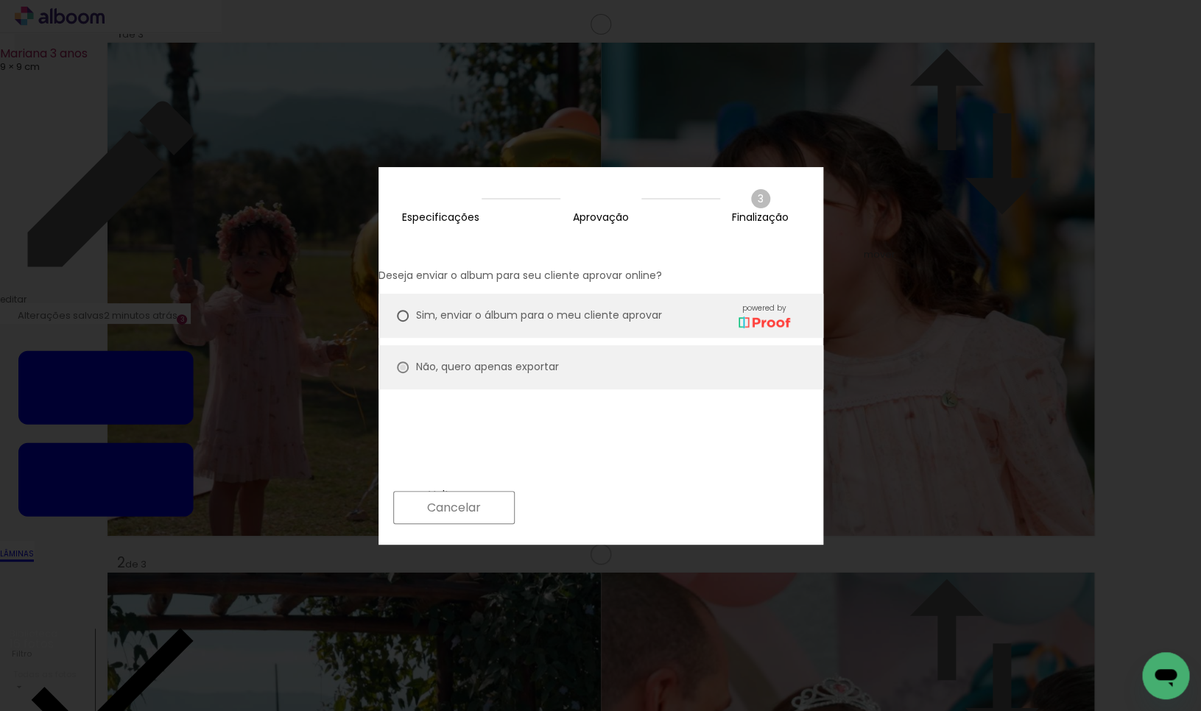
click at [409, 362] on div at bounding box center [403, 368] width 12 height 12
type paper-radio-button "on"
click at [0, 0] on slot "Próximo" at bounding box center [0, 0] width 0 height 0
type input "Alta, 300 DPI"
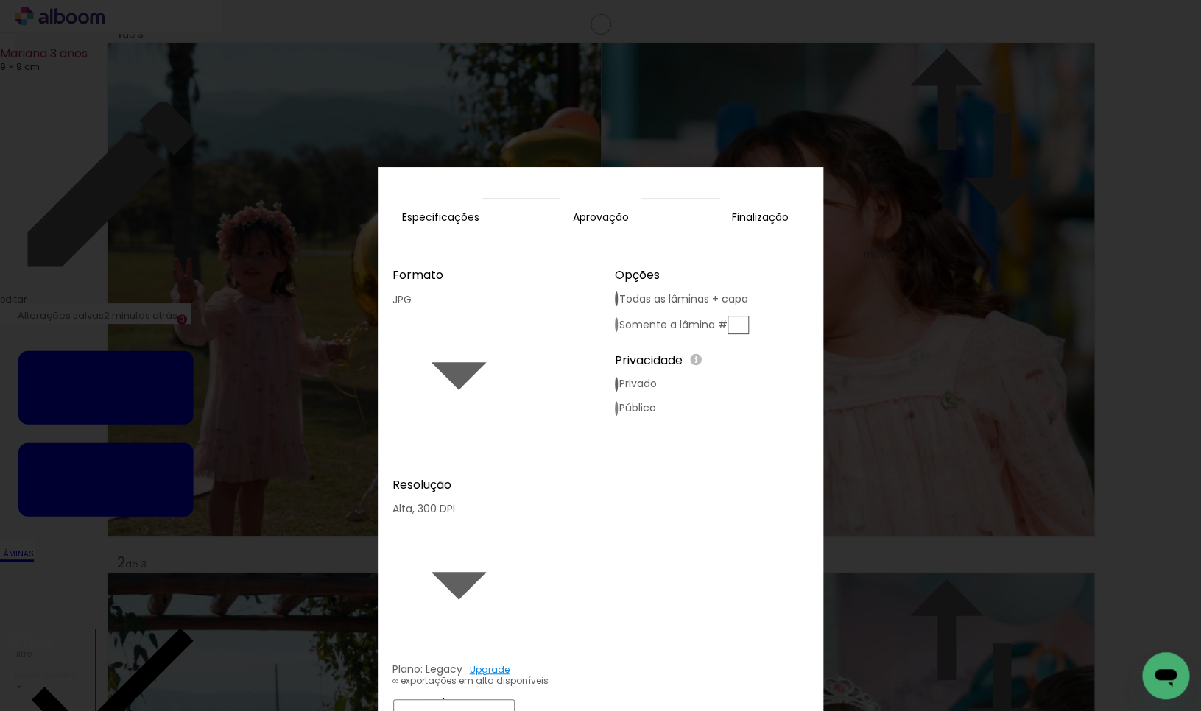
click at [0, 0] on slot "Exportar" at bounding box center [0, 0] width 0 height 0
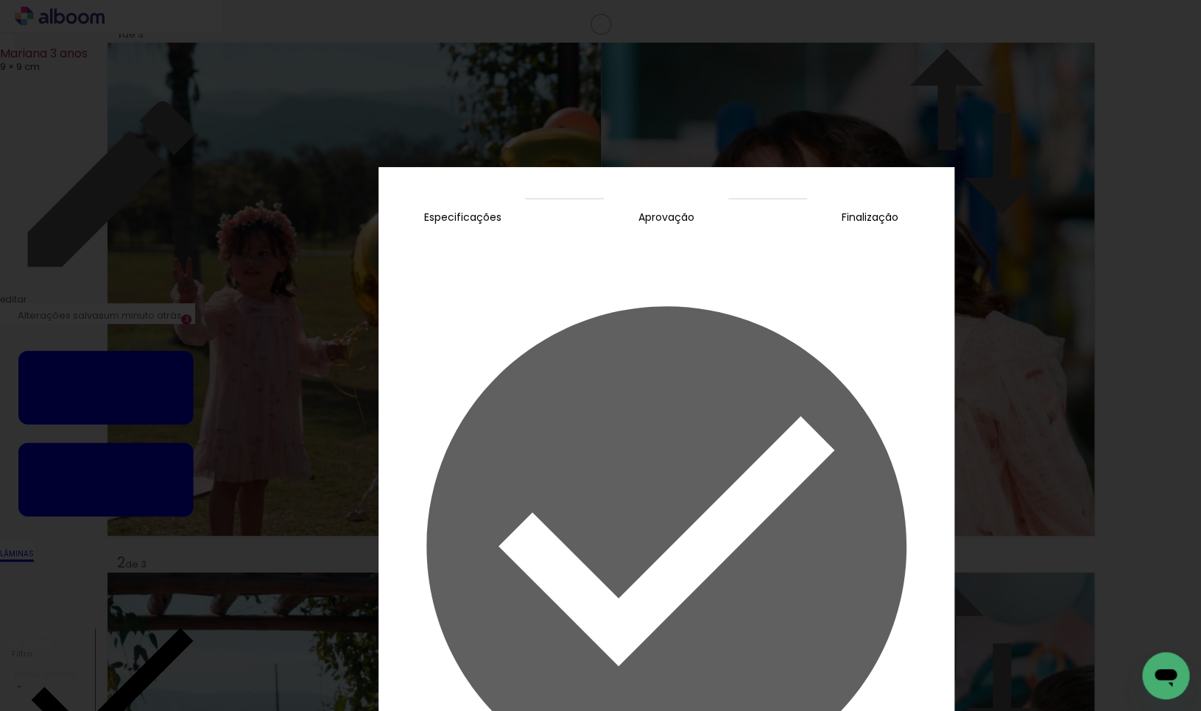
drag, startPoint x: 765, startPoint y: 511, endPoint x: 953, endPoint y: 205, distance: 359.3
click at [0, 0] on slot "Concluir" at bounding box center [0, 0] width 0 height 0
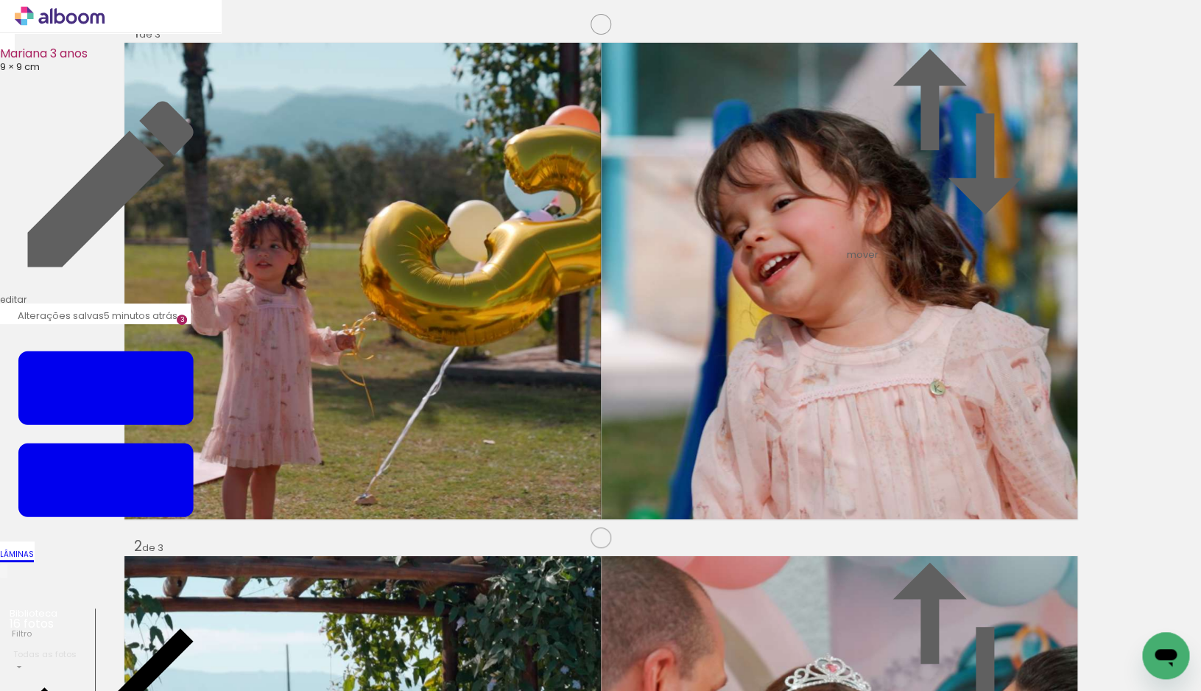
scroll to position [1043, 0]
